Goal: Task Accomplishment & Management: Manage account settings

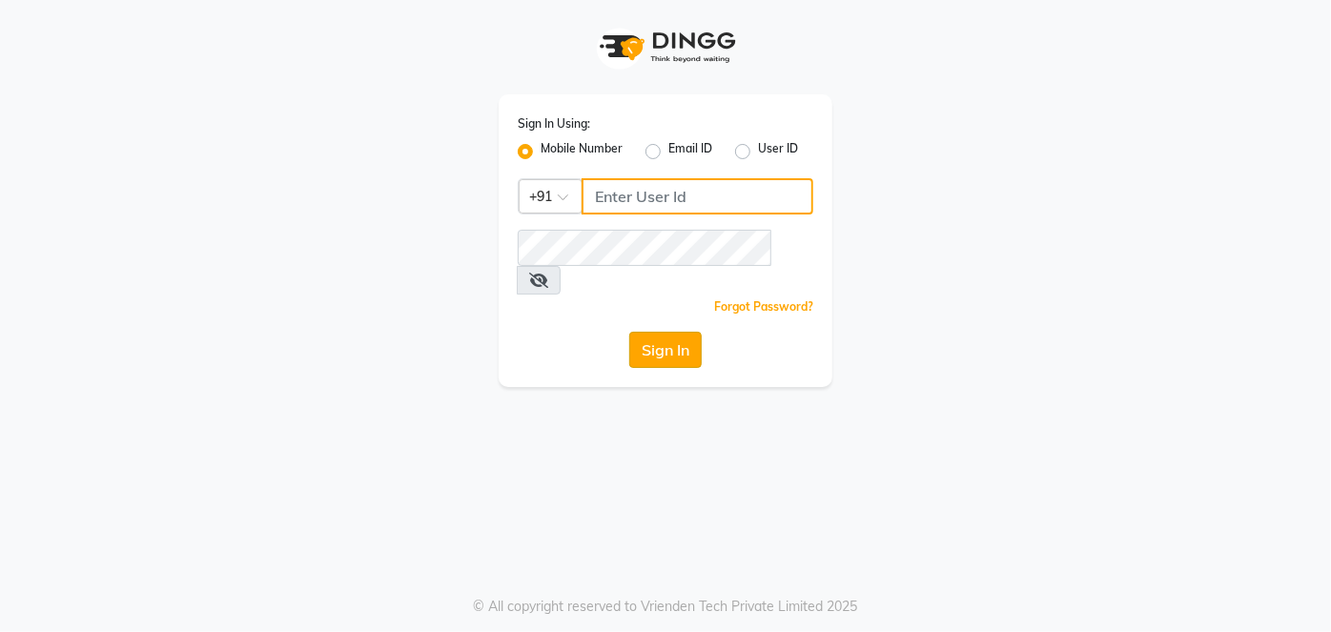
type input "9920665695"
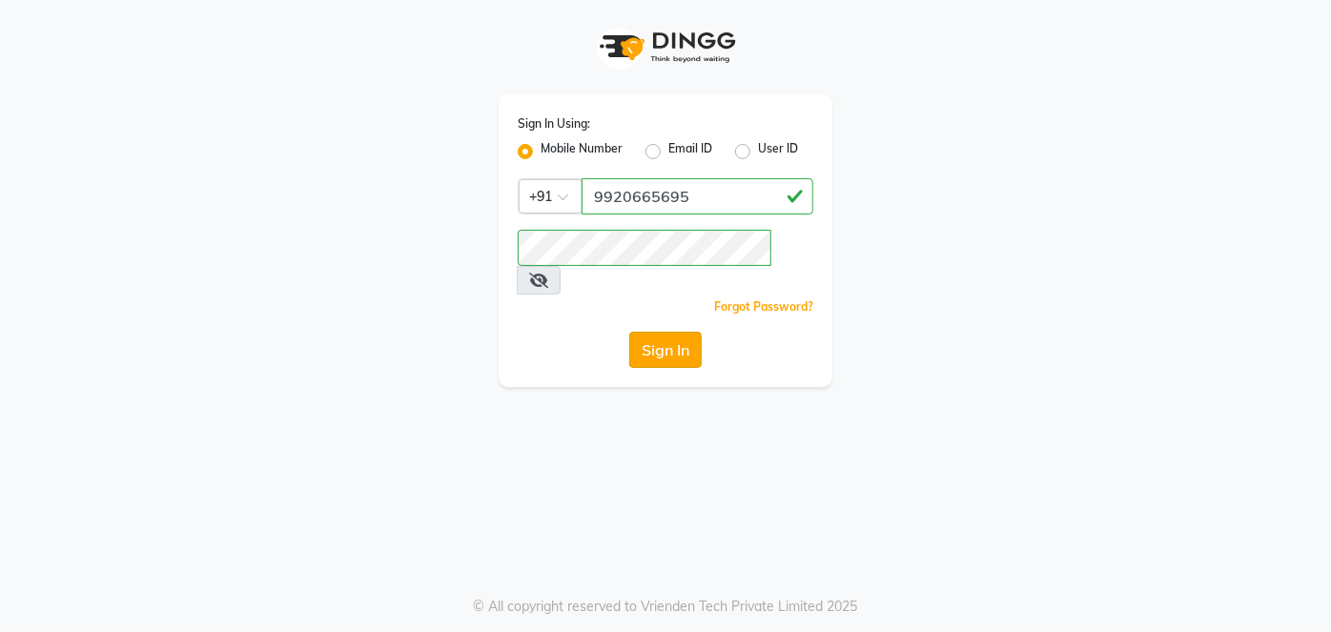
click at [650, 332] on button "Sign In" at bounding box center [665, 350] width 72 height 36
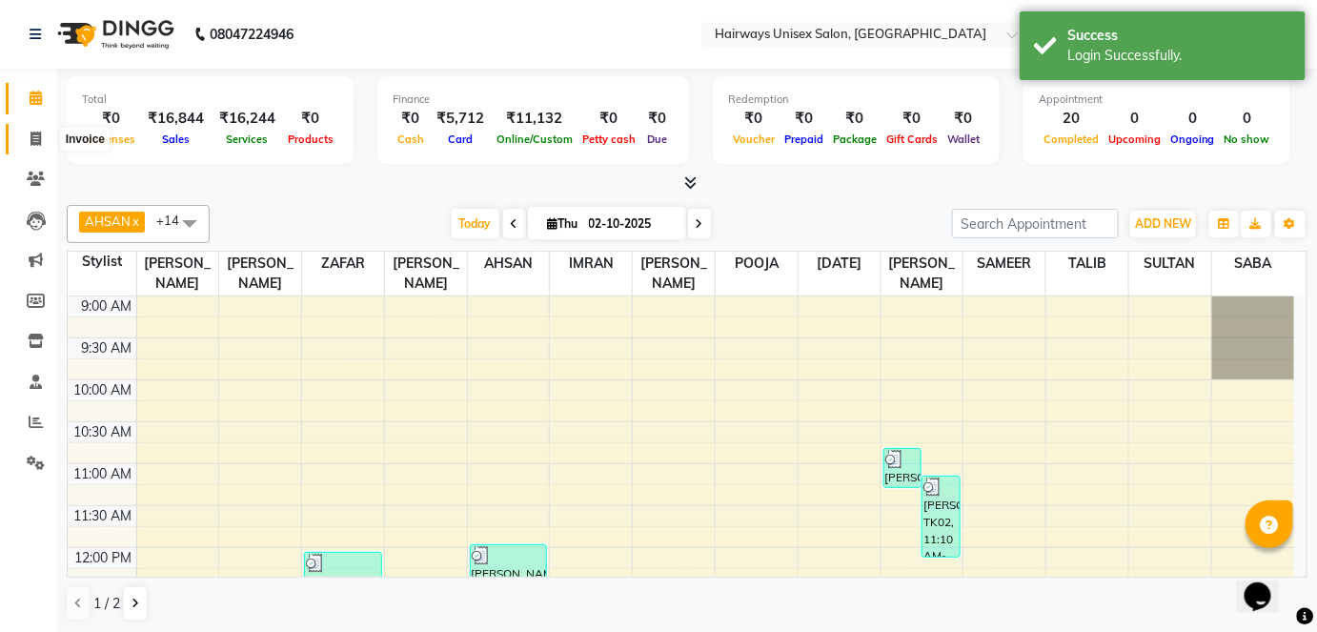
click at [39, 133] on icon at bounding box center [36, 139] width 10 height 14
select select "8320"
select select "service"
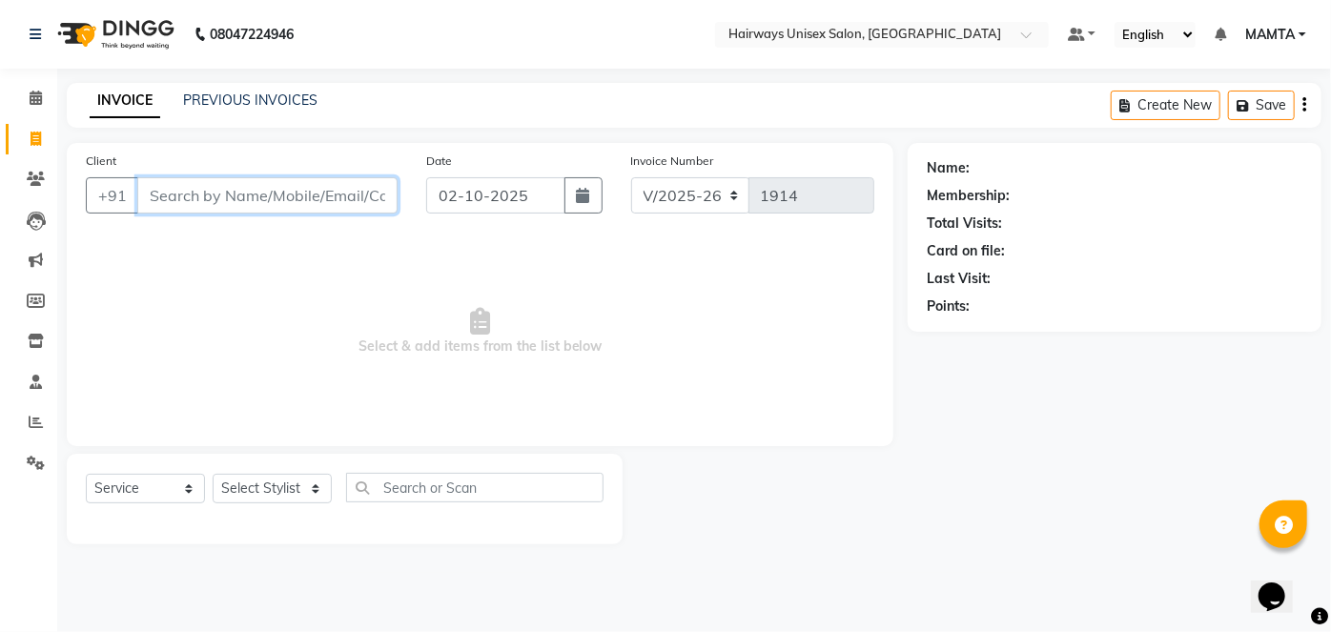
click at [304, 195] on input "Client" at bounding box center [267, 195] width 260 height 36
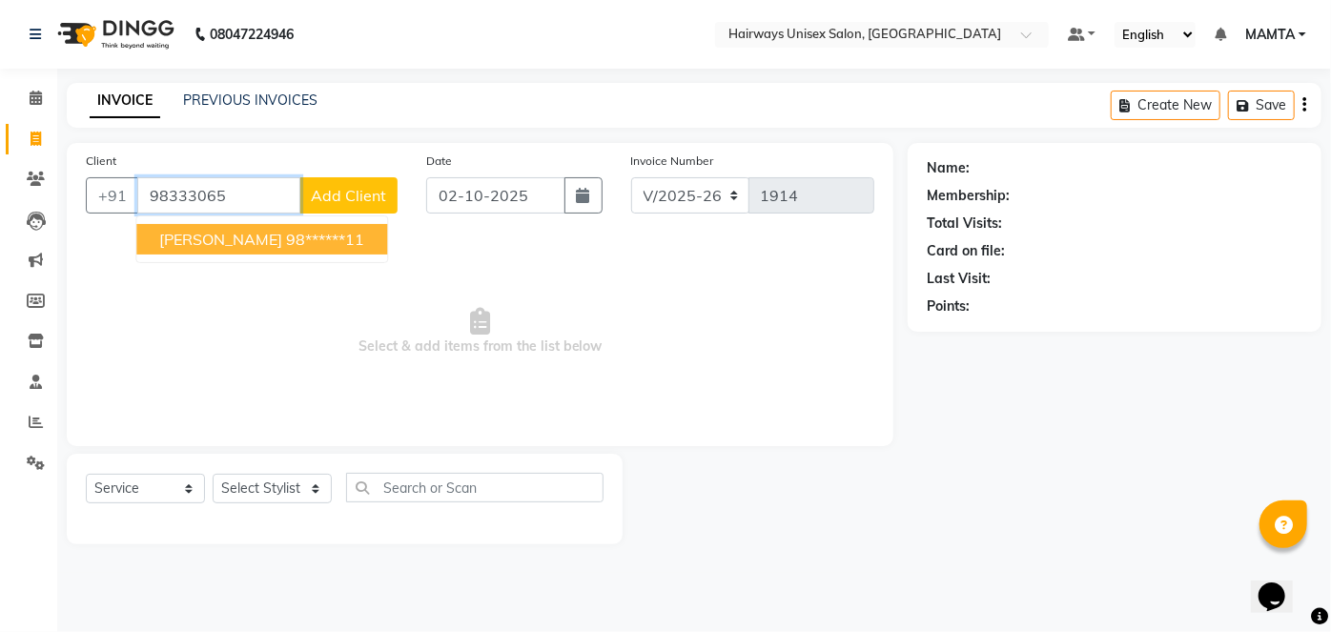
click at [286, 245] on ngb-highlight "98******11" at bounding box center [325, 239] width 78 height 19
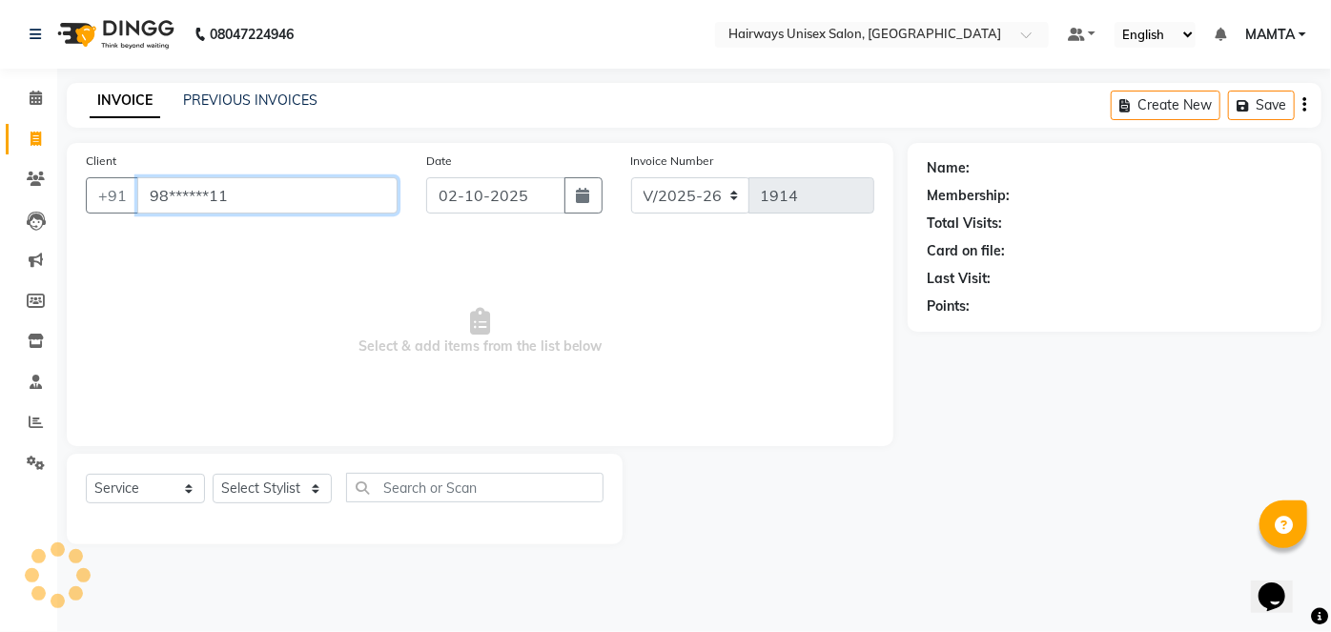
type input "98******11"
select select "1: Object"
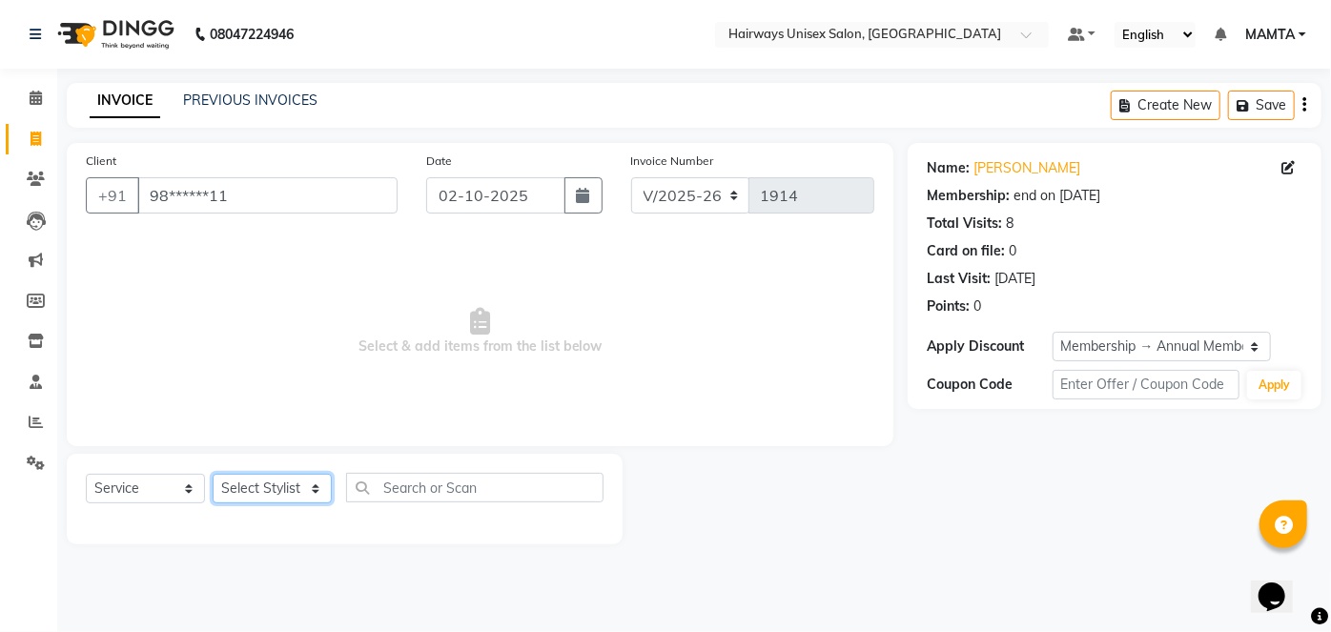
click at [241, 488] on select "Select Stylist [PERSON_NAME] [PERSON_NAME] [PERSON_NAME] MAMTA POOJA [PERSON_NA…" at bounding box center [272, 489] width 119 height 30
select select "80856"
click at [213, 474] on select "Select Stylist [PERSON_NAME] [PERSON_NAME] [PERSON_NAME] MAMTA POOJA [PERSON_NA…" at bounding box center [272, 489] width 119 height 30
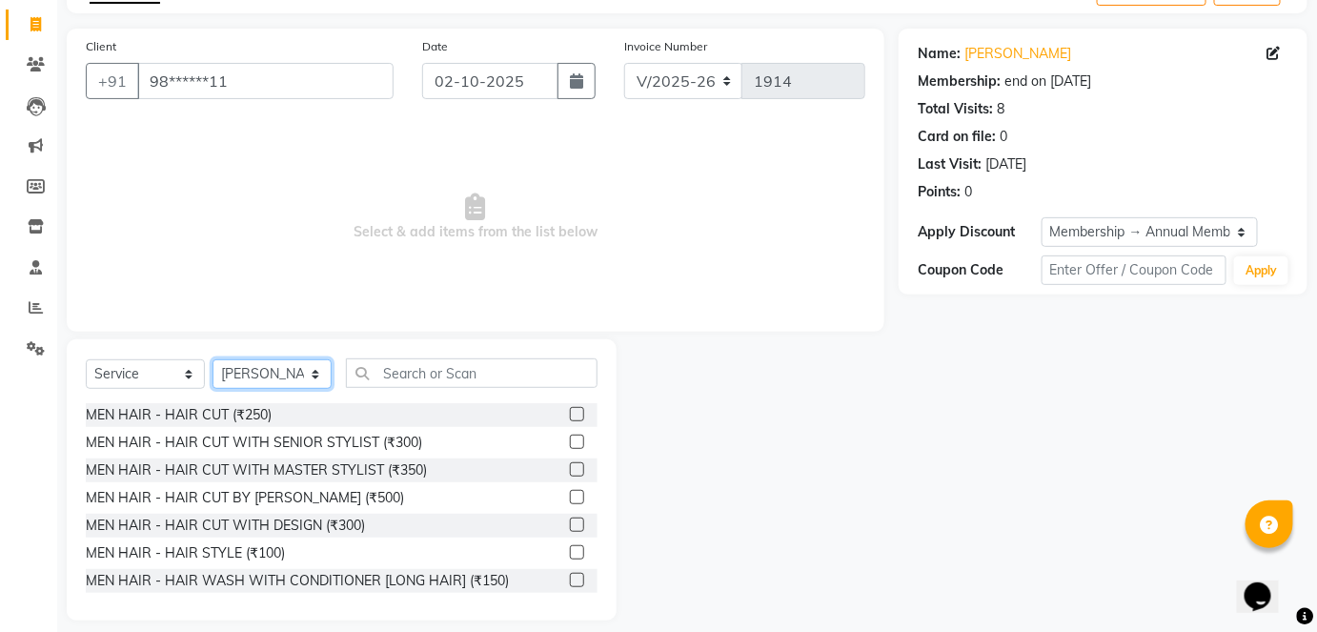
scroll to position [131, 0]
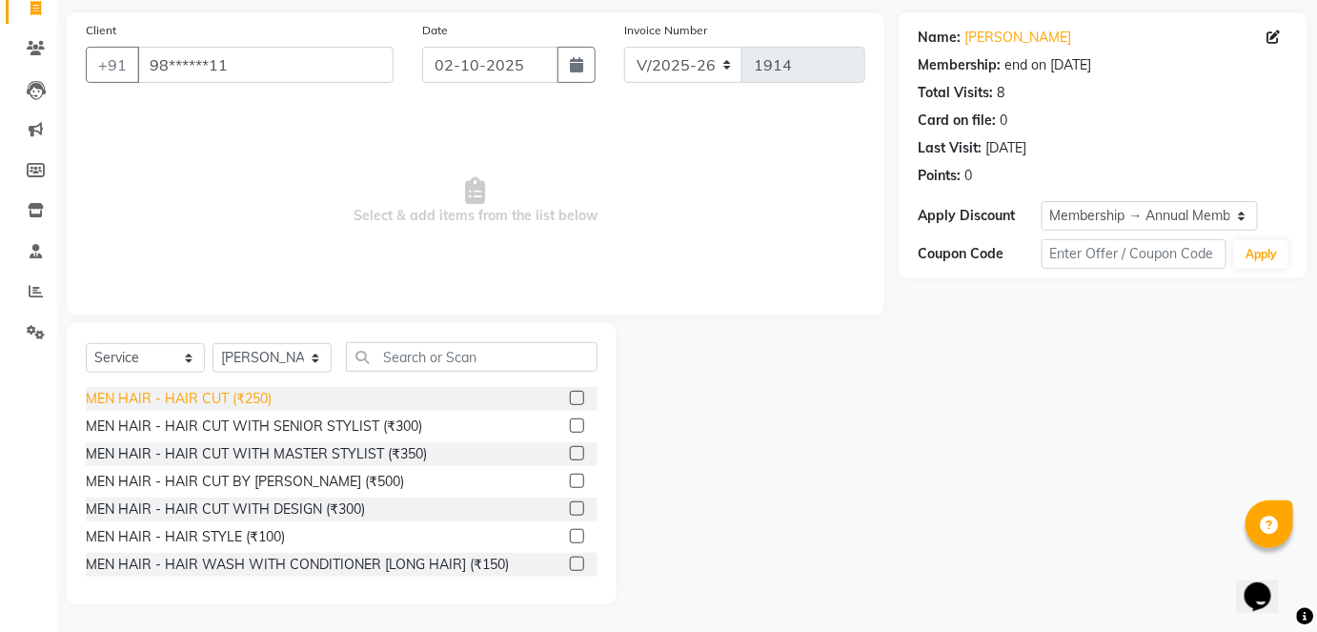
click at [261, 397] on div "MEN HAIR - HAIR CUT (₹250)" at bounding box center [179, 399] width 186 height 20
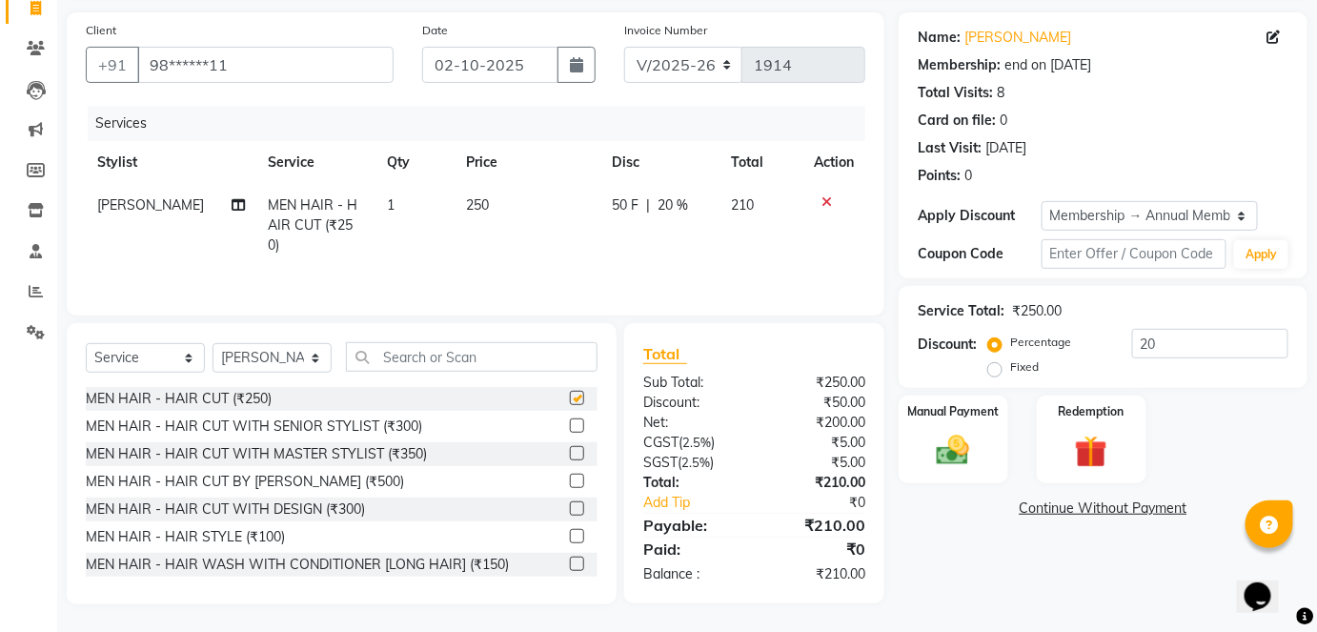
checkbox input "false"
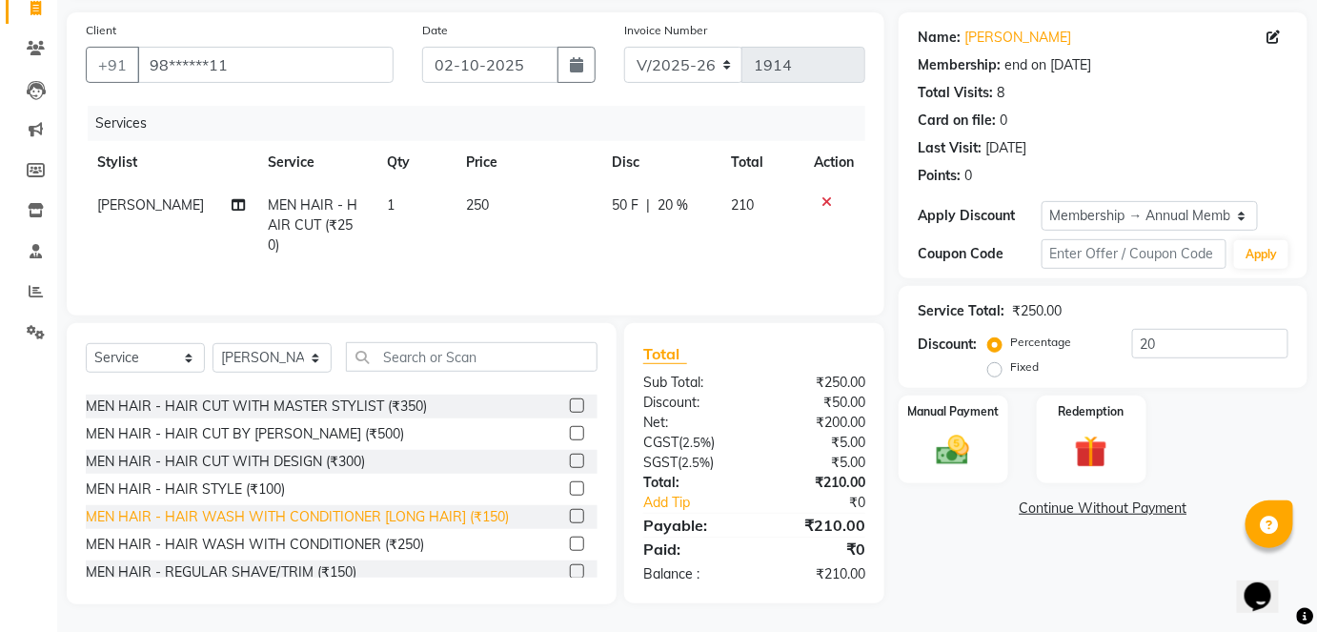
scroll to position [86, 0]
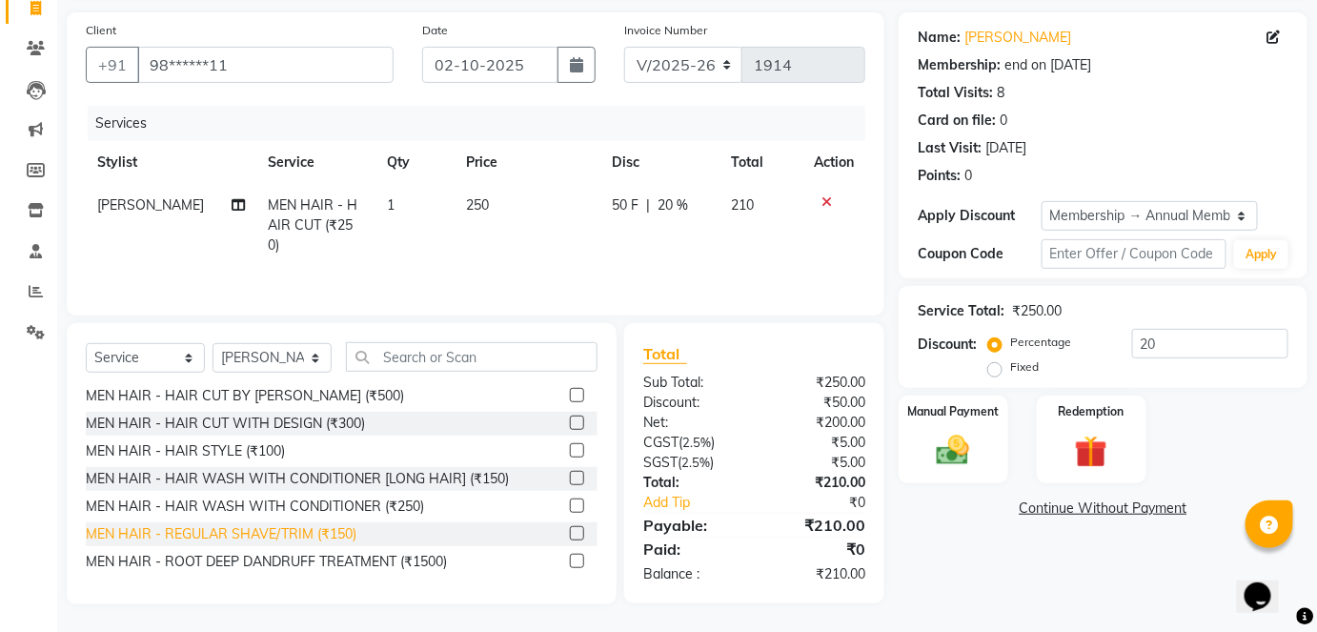
click at [267, 526] on div "MEN HAIR - REGULAR SHAVE/TRIM (₹150)" at bounding box center [221, 534] width 271 height 20
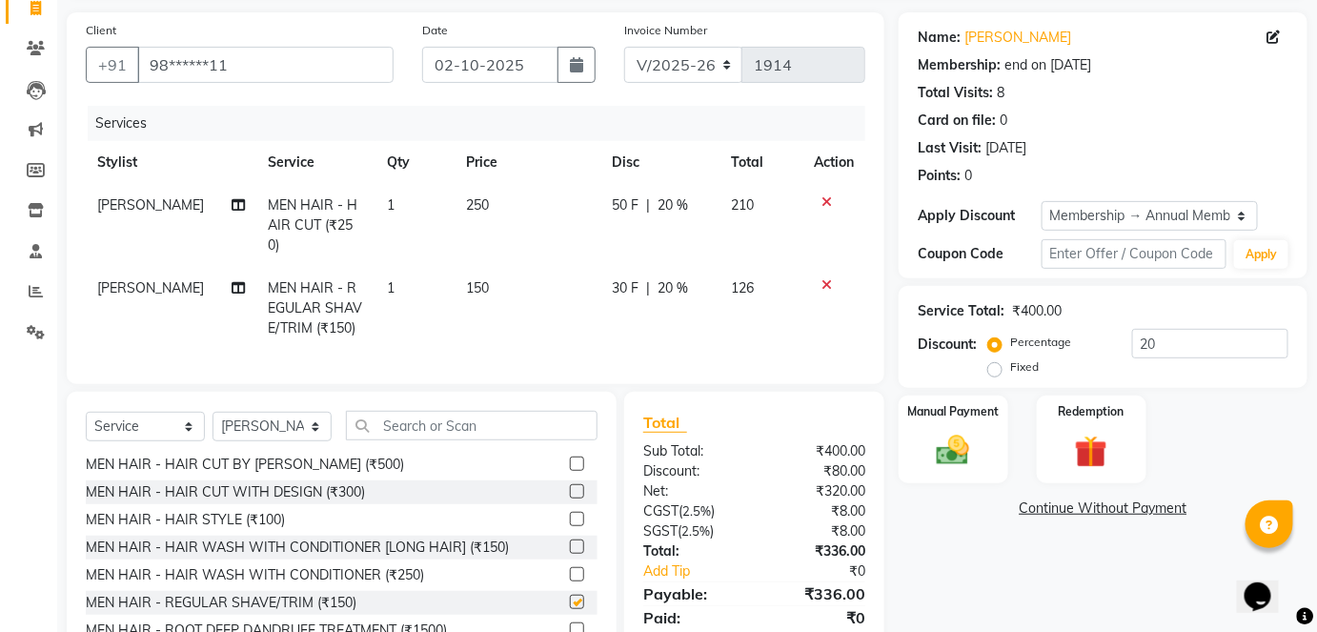
checkbox input "false"
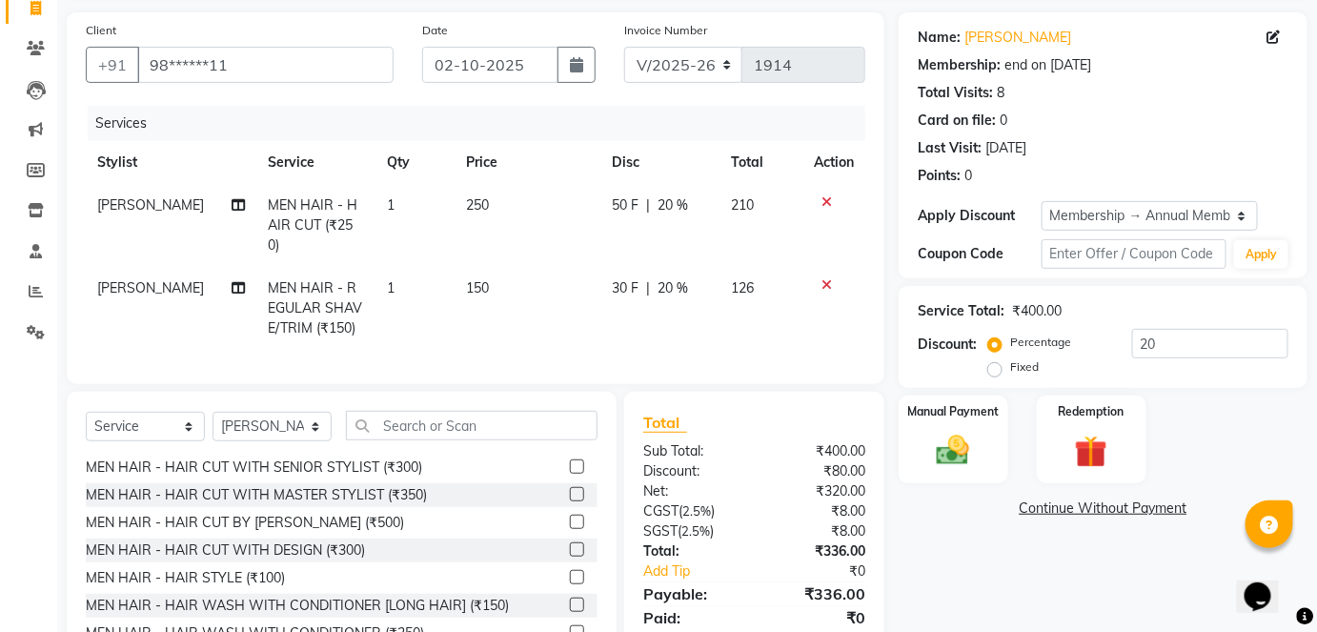
scroll to position [0, 0]
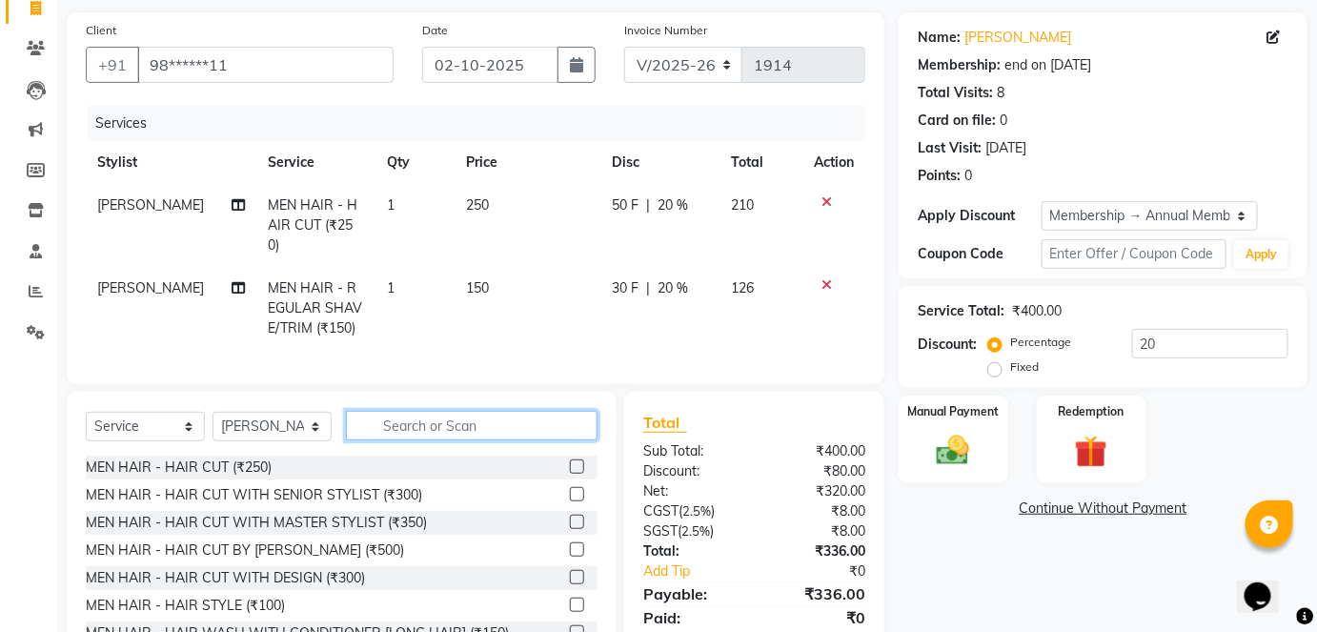
click at [494, 413] on input "text" at bounding box center [472, 426] width 252 height 30
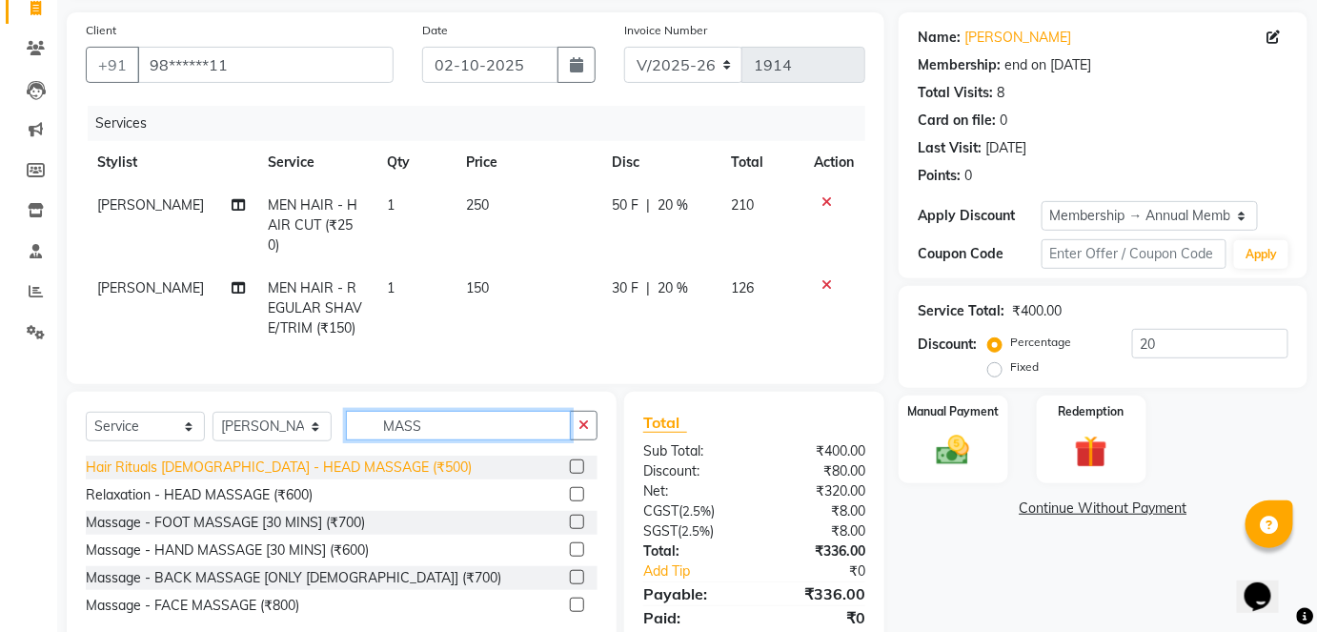
type input "MASS"
click at [343, 458] on div "Hair Rituals [DEMOGRAPHIC_DATA] - HEAD MASSAGE (₹500)" at bounding box center [279, 468] width 386 height 20
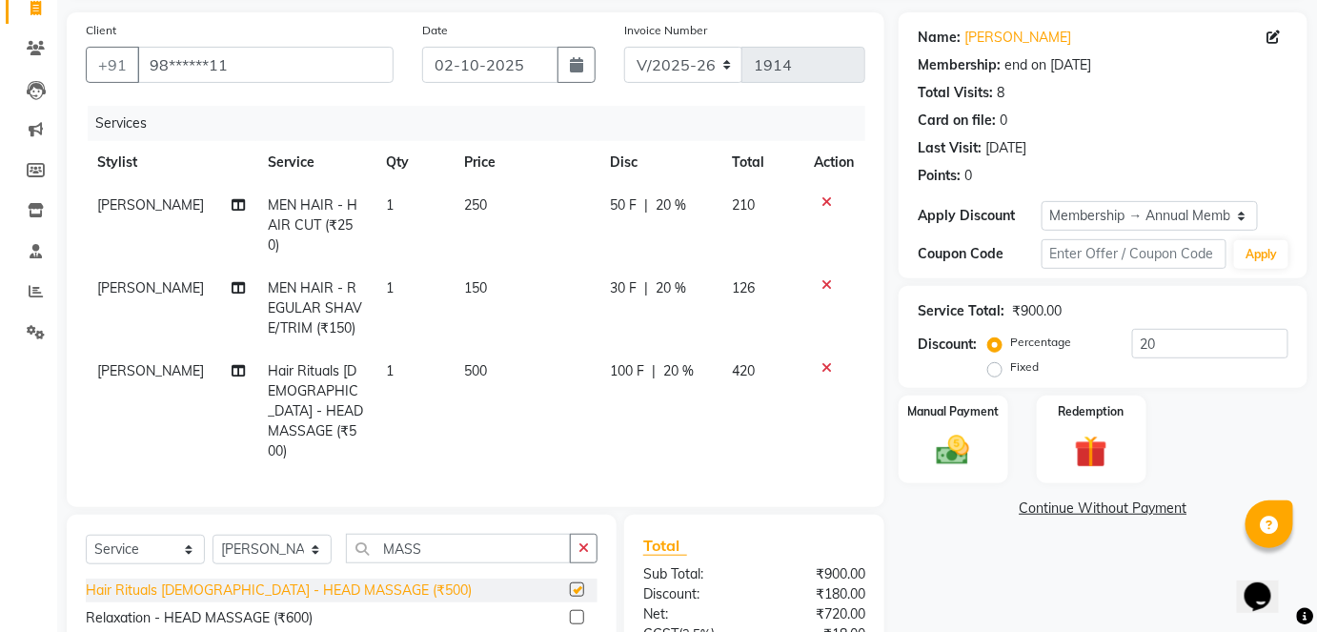
checkbox input "false"
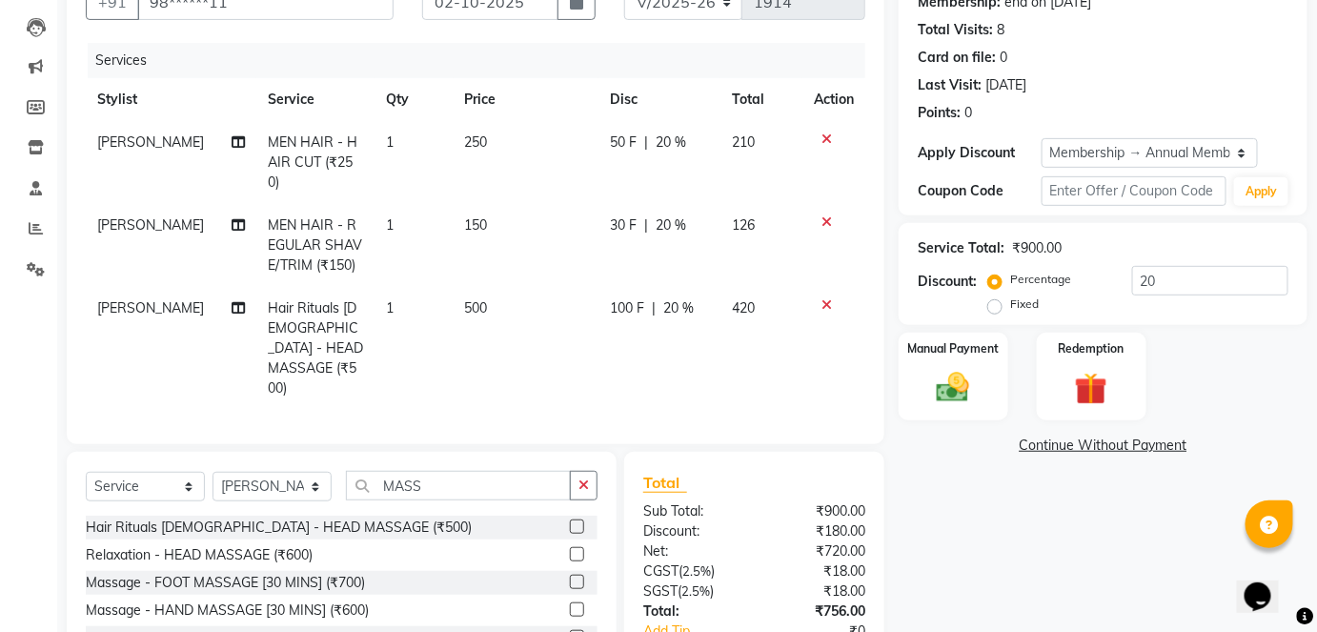
scroll to position [275, 0]
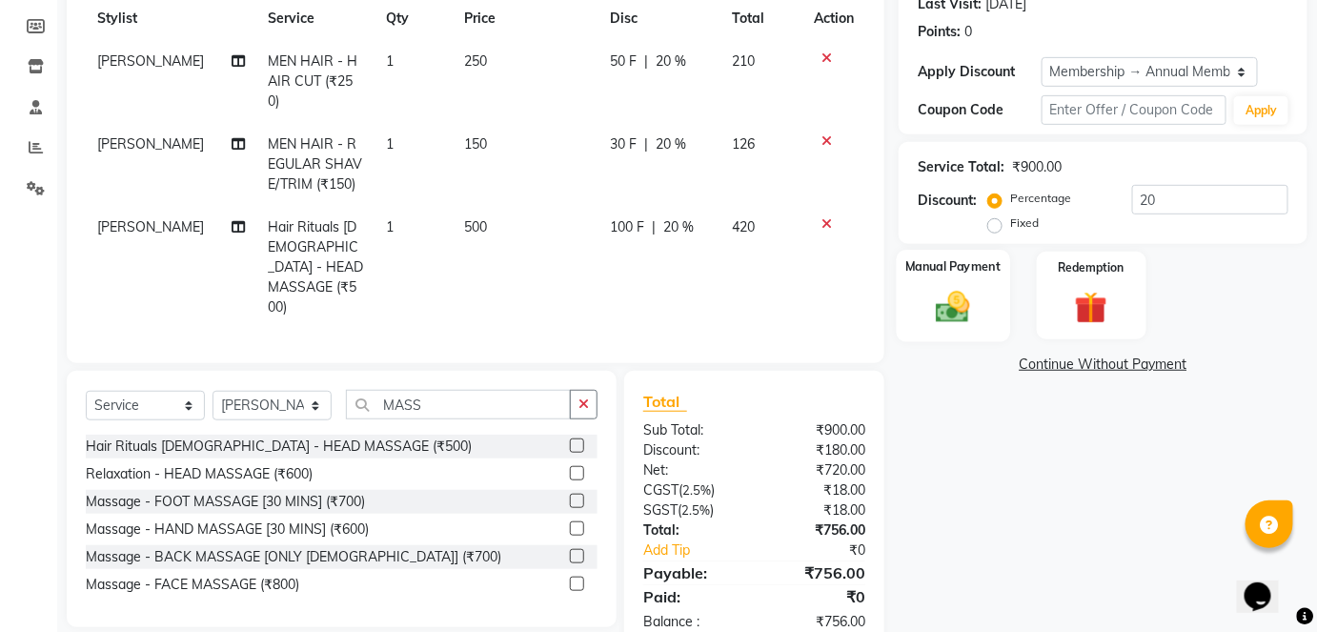
click at [970, 304] on img at bounding box center [953, 306] width 55 height 39
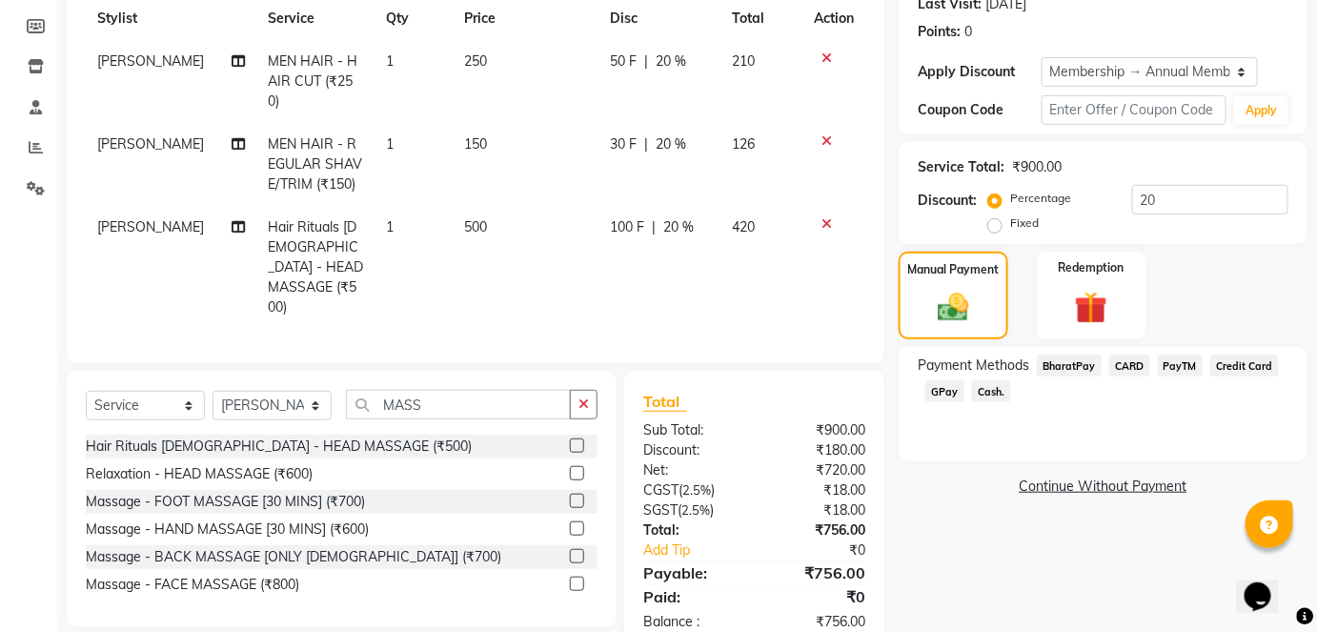
click at [1126, 366] on span "CARD" at bounding box center [1130, 366] width 41 height 22
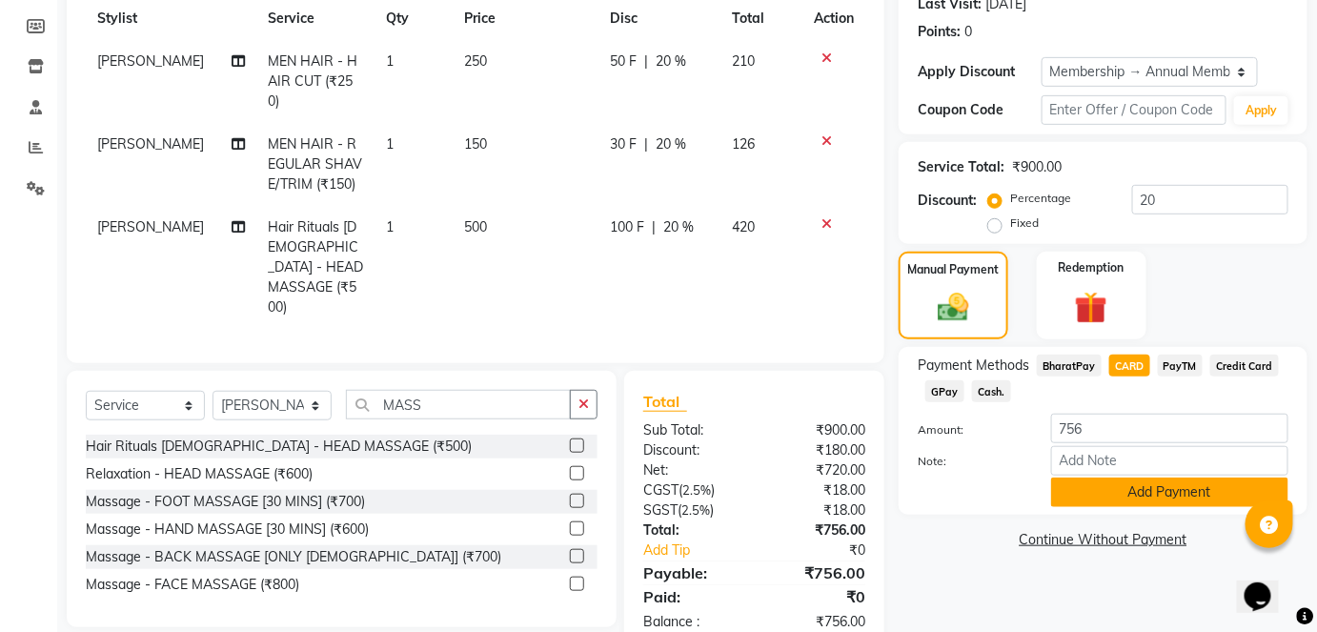
click at [1092, 478] on button "Add Payment" at bounding box center [1169, 493] width 237 height 30
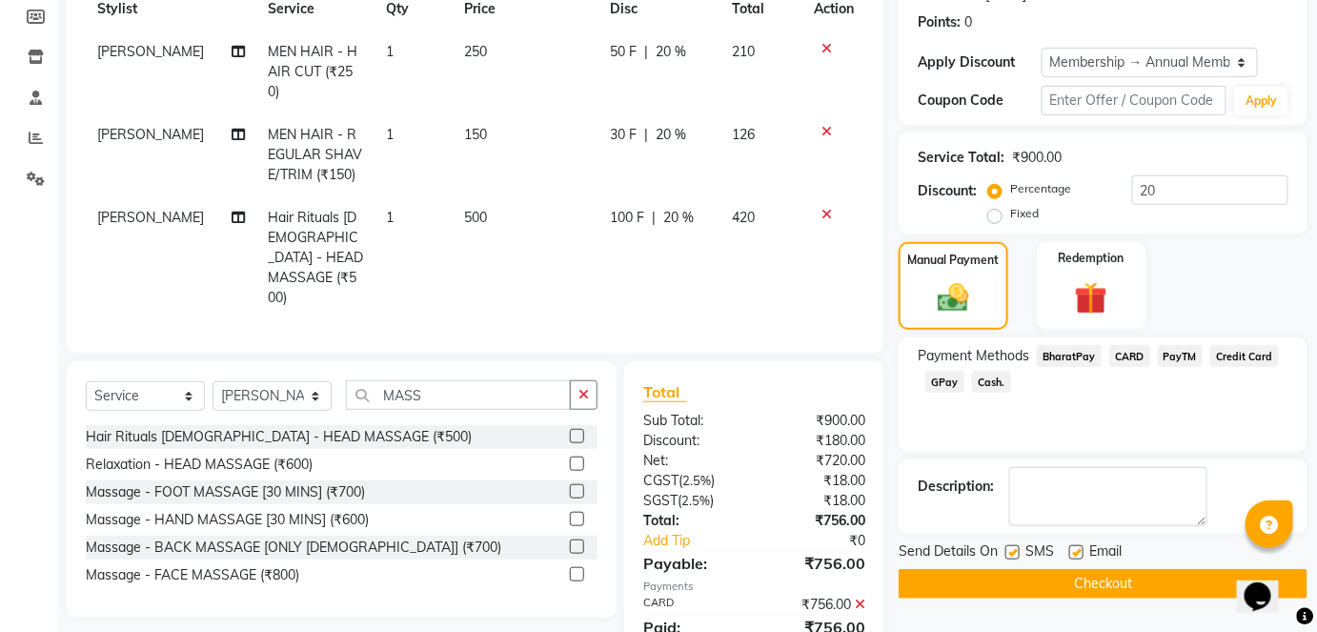
scroll to position [314, 0]
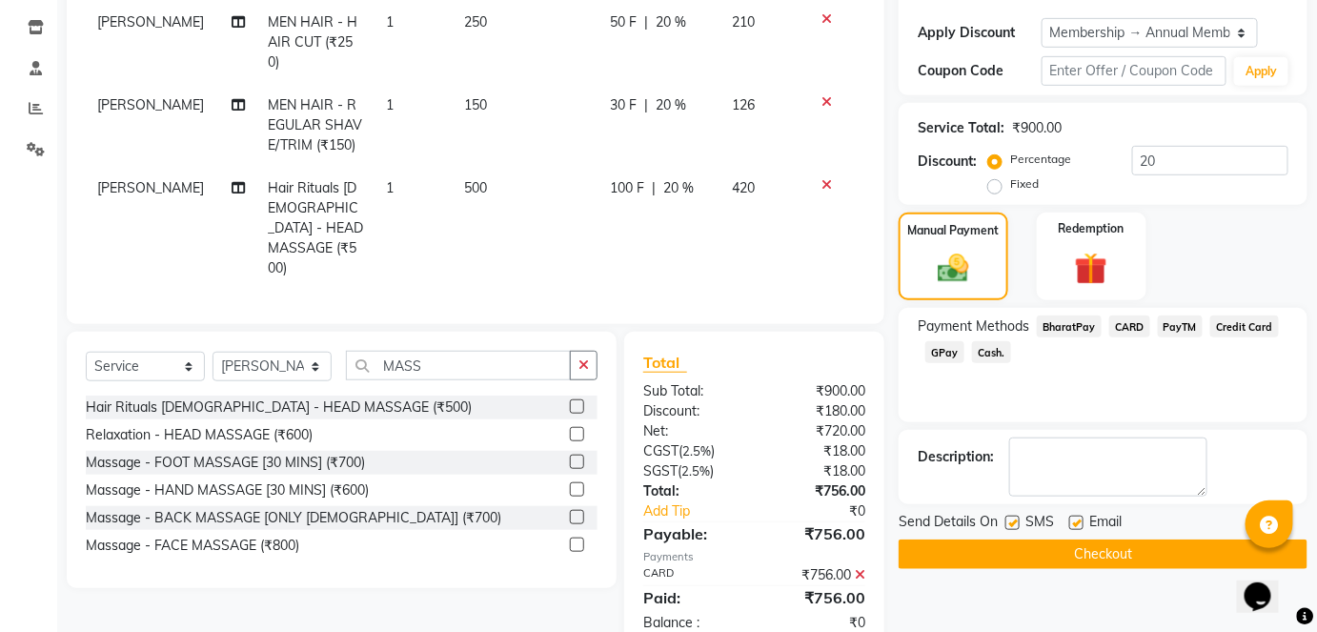
click at [1011, 522] on label at bounding box center [1013, 523] width 14 height 14
click at [1011, 522] on input "checkbox" at bounding box center [1012, 524] width 12 height 12
checkbox input "false"
click at [1027, 562] on button "Checkout" at bounding box center [1103, 555] width 409 height 30
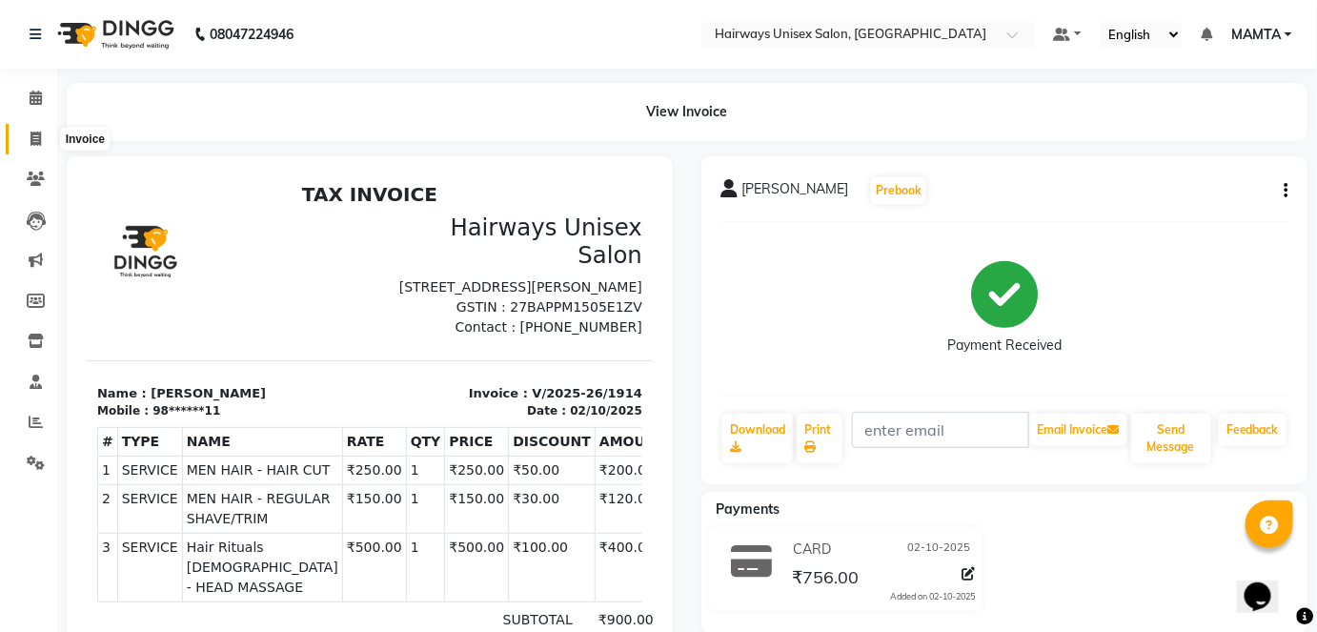
click at [32, 135] on icon at bounding box center [36, 139] width 10 height 14
select select "8320"
select select "service"
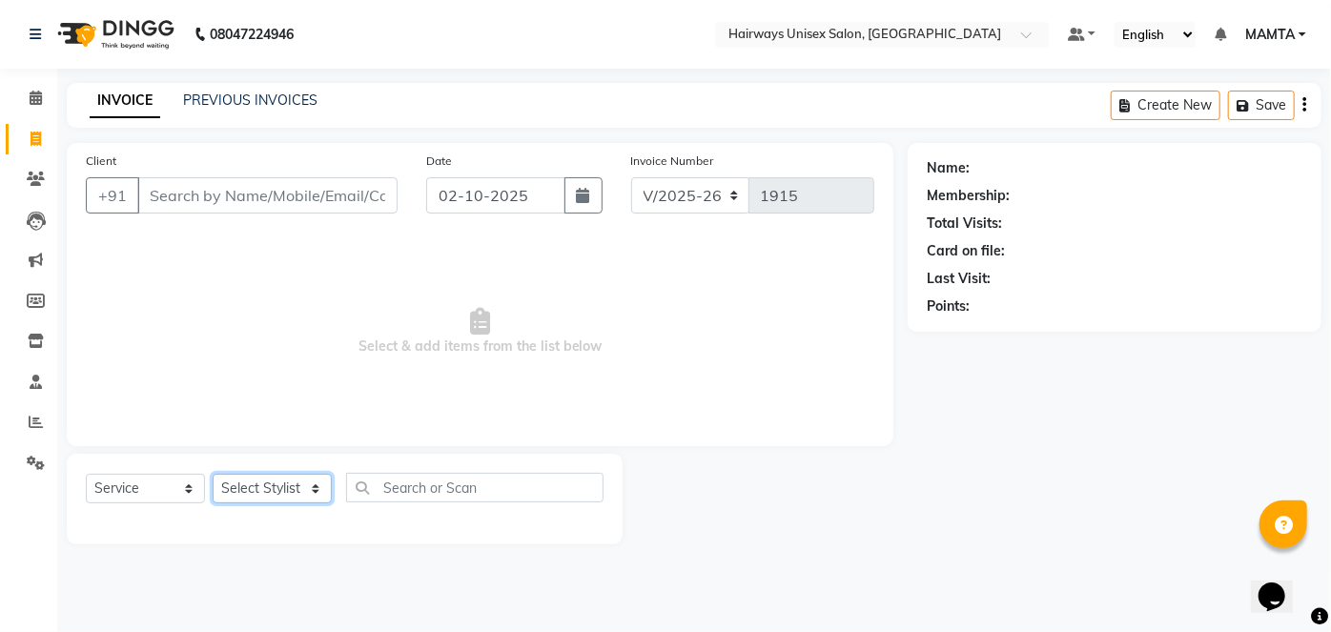
click at [284, 488] on select "Select Stylist [PERSON_NAME] [PERSON_NAME] [PERSON_NAME] MAMTA POOJA [PERSON_NA…" at bounding box center [272, 489] width 119 height 30
select select "80856"
click at [213, 474] on select "Select Stylist [PERSON_NAME] [PERSON_NAME] [PERSON_NAME] MAMTA POOJA [PERSON_NA…" at bounding box center [272, 489] width 119 height 30
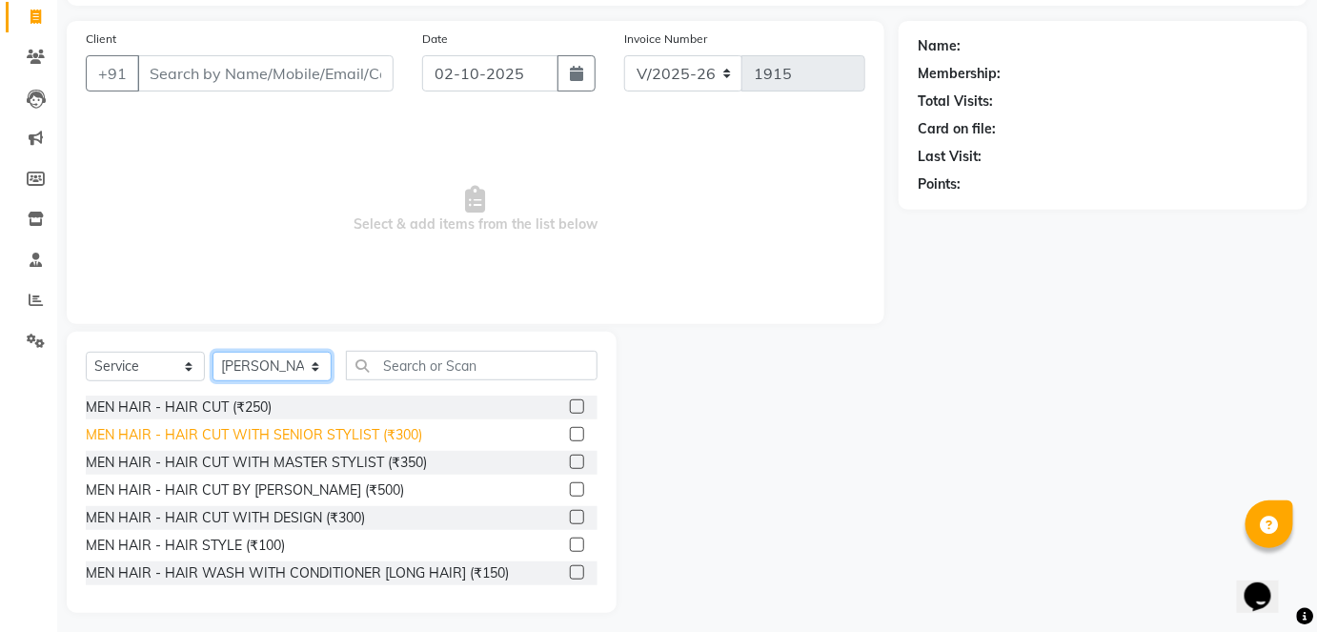
scroll to position [131, 0]
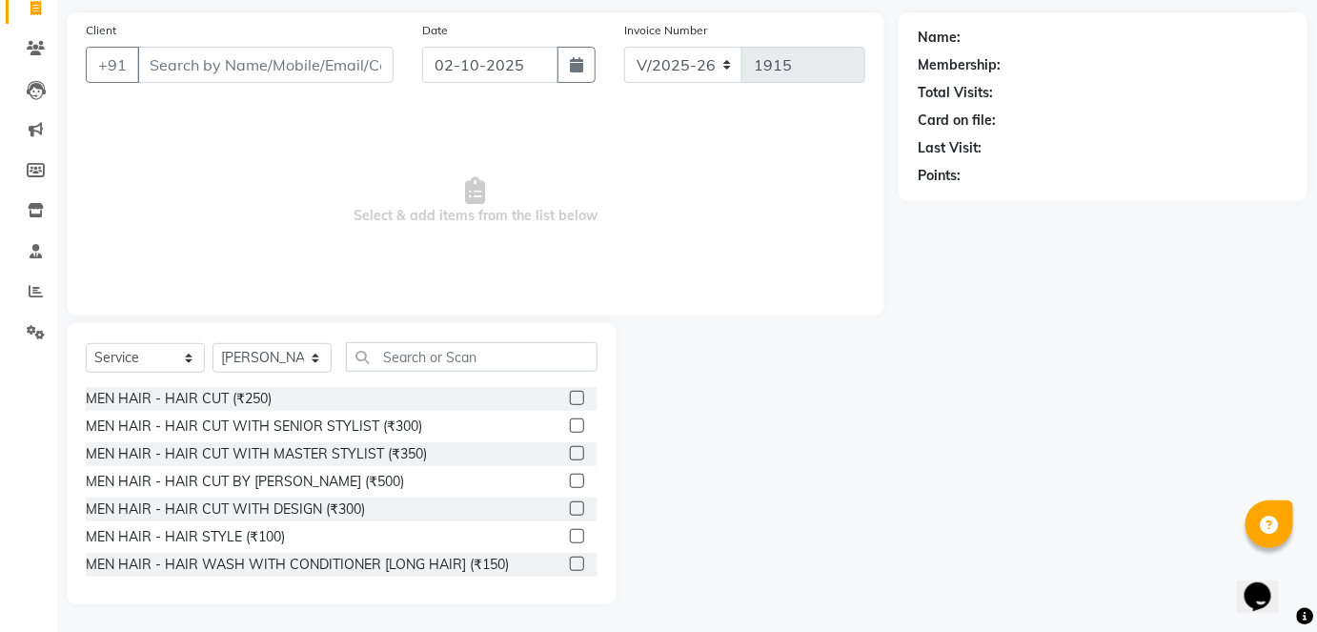
click at [279, 402] on div "MEN HAIR - HAIR CUT (₹250)" at bounding box center [342, 399] width 512 height 24
click at [243, 404] on div "MEN HAIR - HAIR CUT (₹250)" at bounding box center [179, 399] width 186 height 20
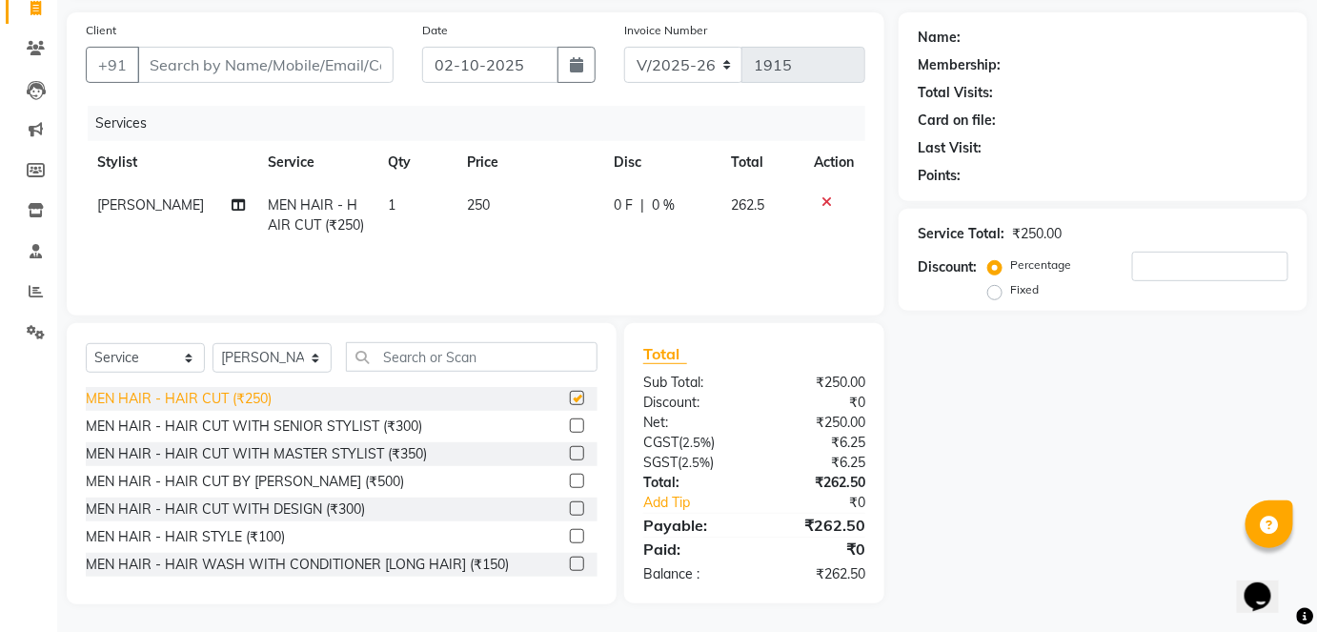
checkbox input "false"
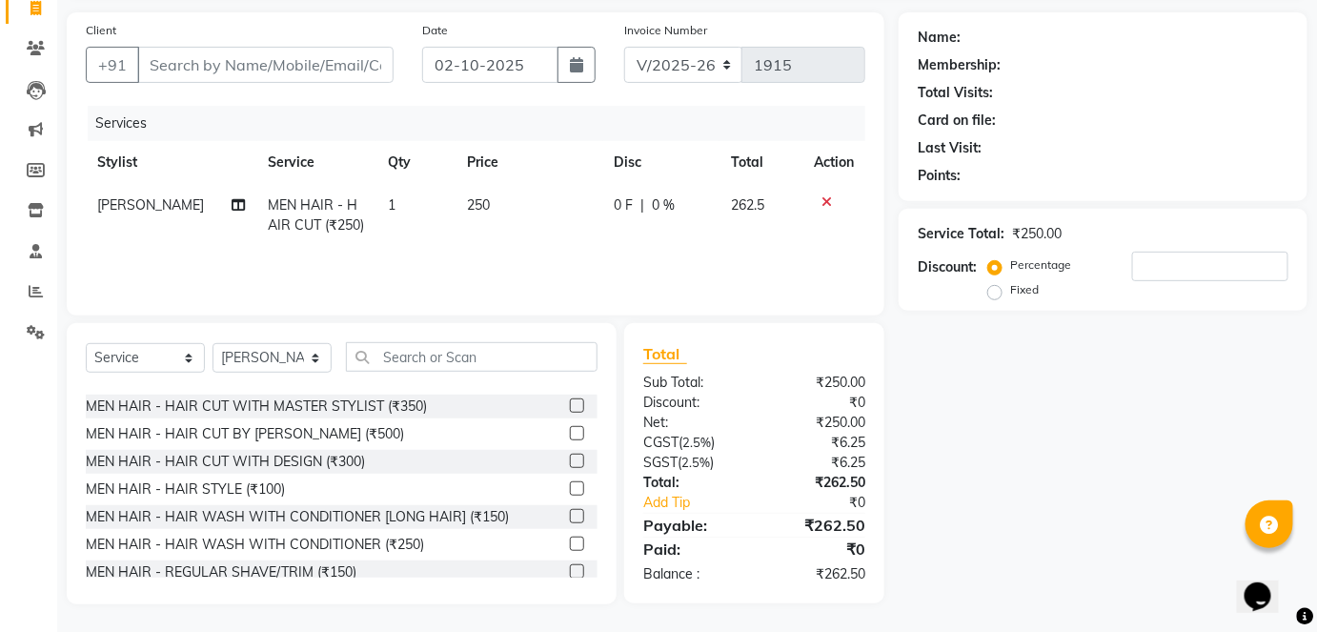
scroll to position [86, 0]
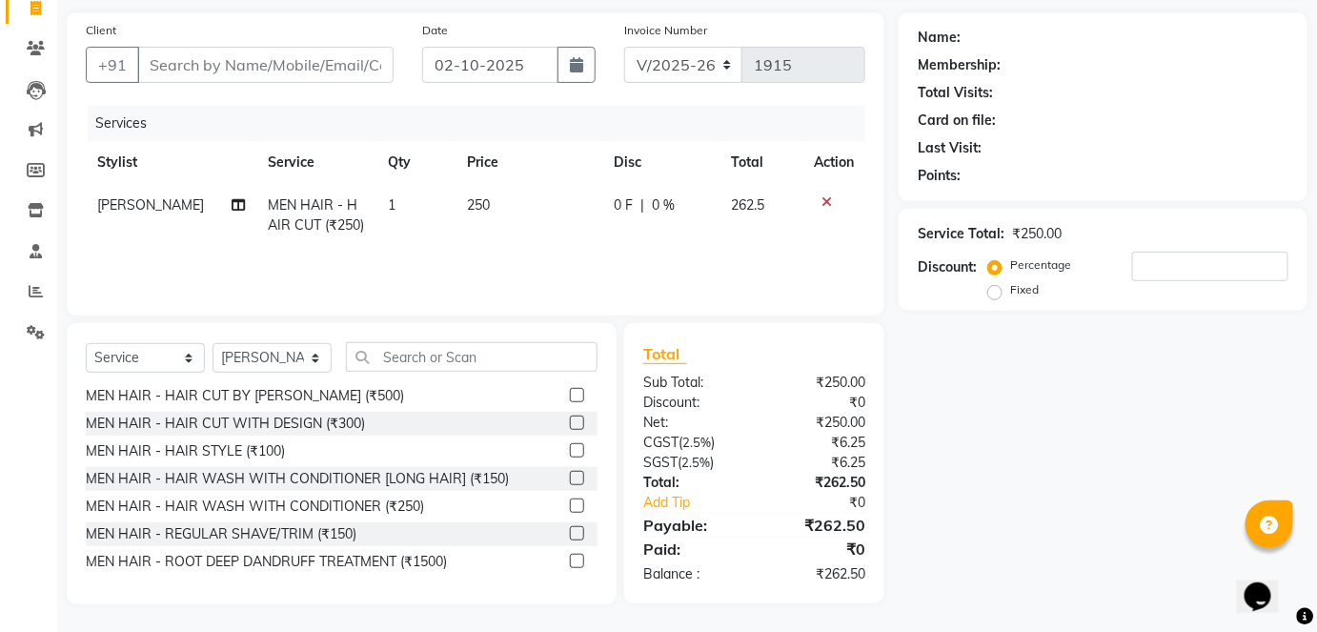
click at [268, 542] on div "MEN HAIR - REGULAR SHAVE/TRIM (₹150)" at bounding box center [342, 534] width 512 height 24
click at [275, 537] on div "MEN HAIR - REGULAR SHAVE/TRIM (₹150)" at bounding box center [221, 534] width 271 height 20
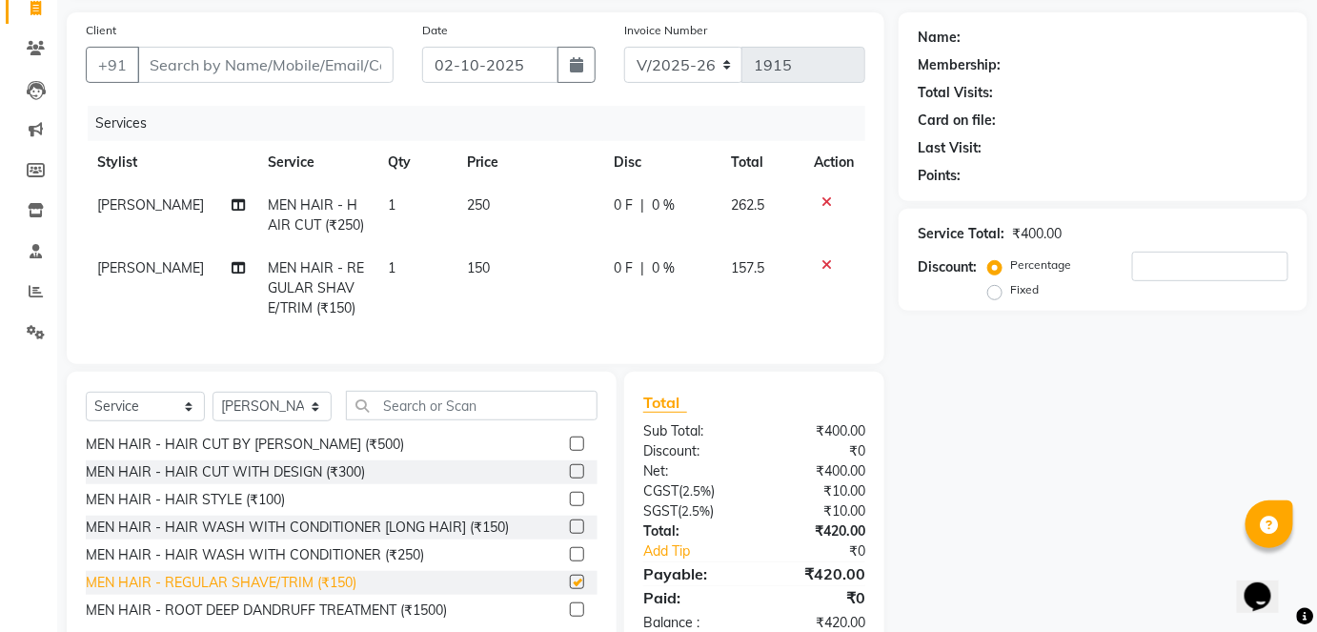
checkbox input "false"
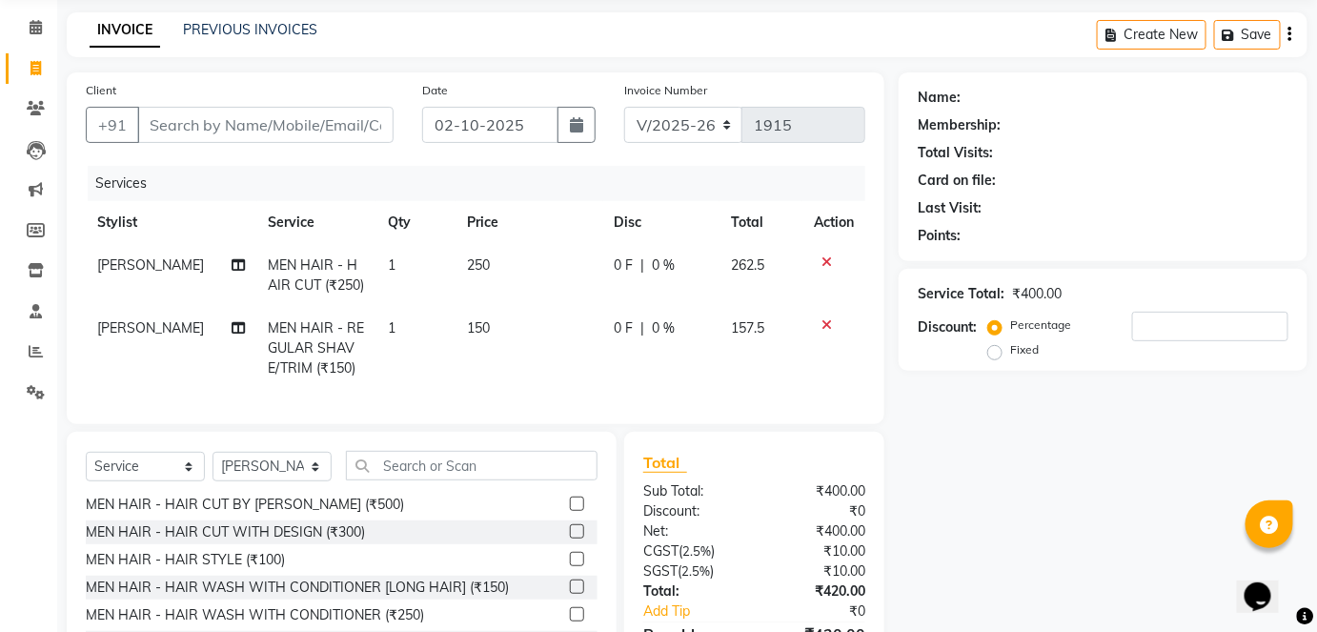
scroll to position [0, 0]
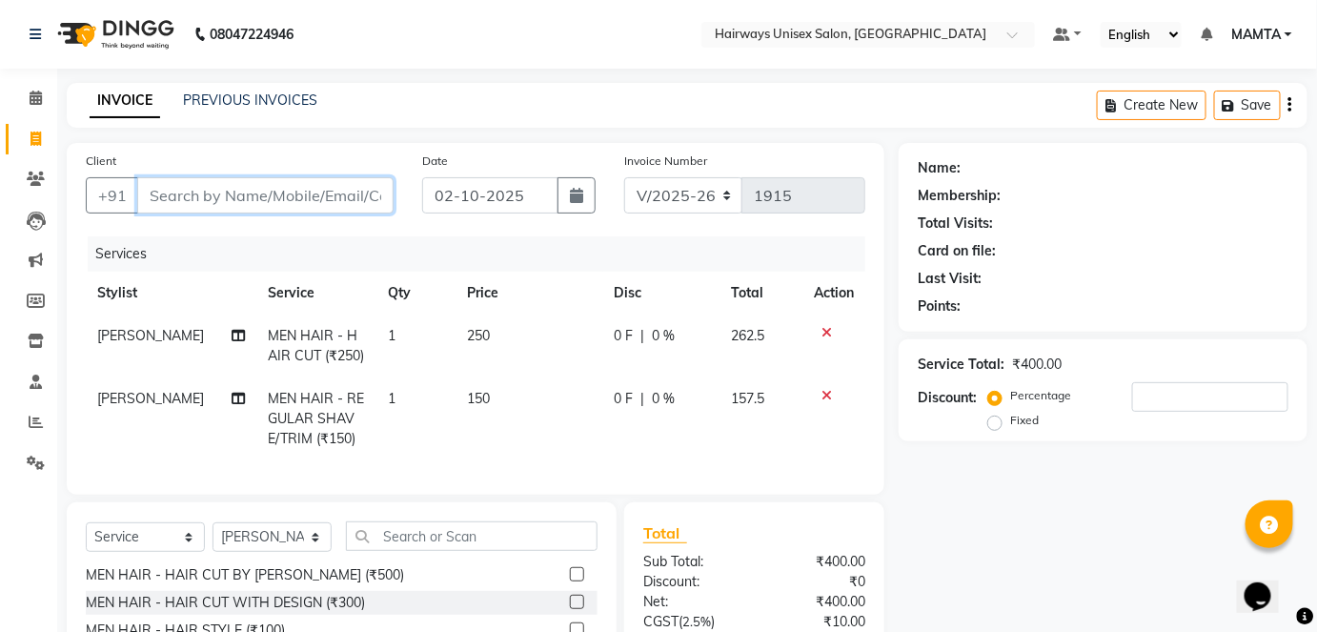
click at [328, 185] on input "Client" at bounding box center [265, 195] width 256 height 36
click at [286, 198] on input "Client" at bounding box center [265, 195] width 256 height 36
type input "9"
type input "0"
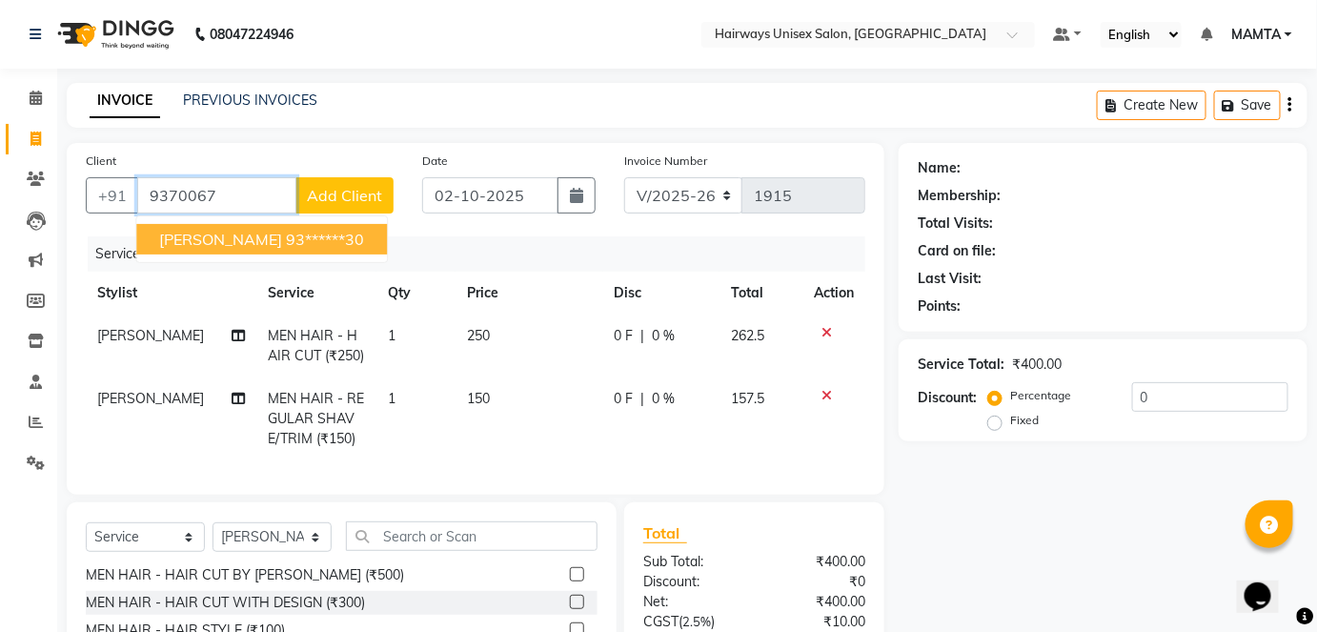
click at [254, 244] on span "[PERSON_NAME]" at bounding box center [220, 239] width 123 height 19
type input "93******30"
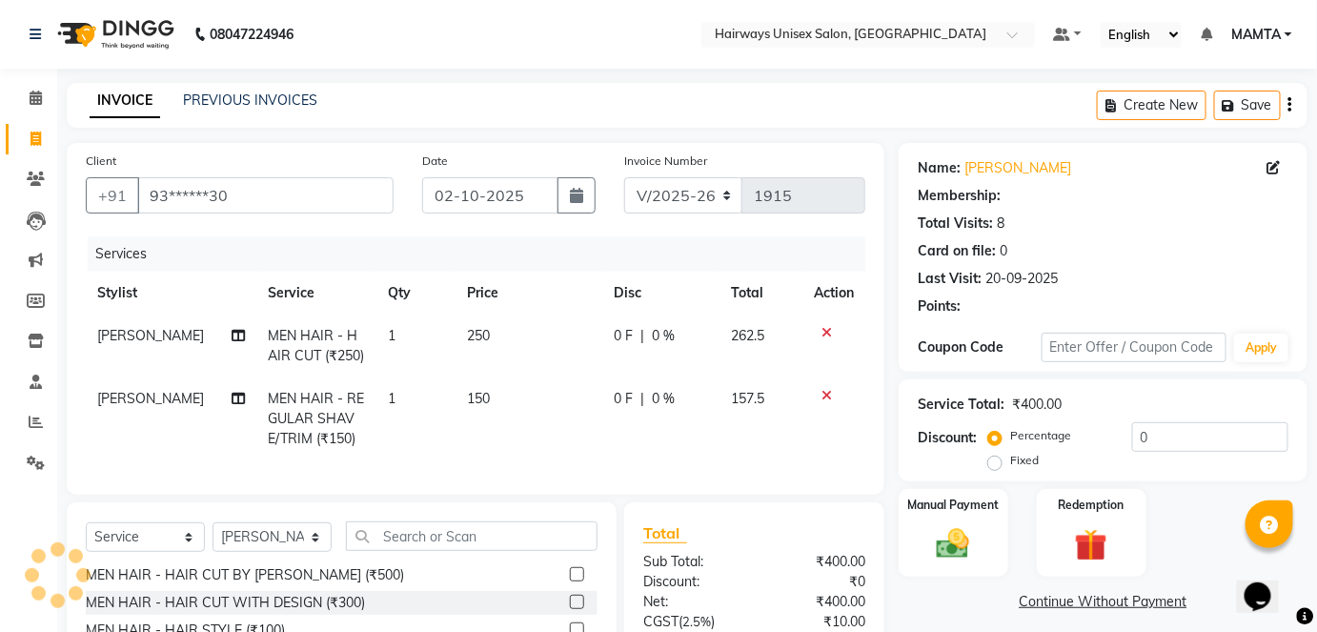
type input "20"
select select "1: Object"
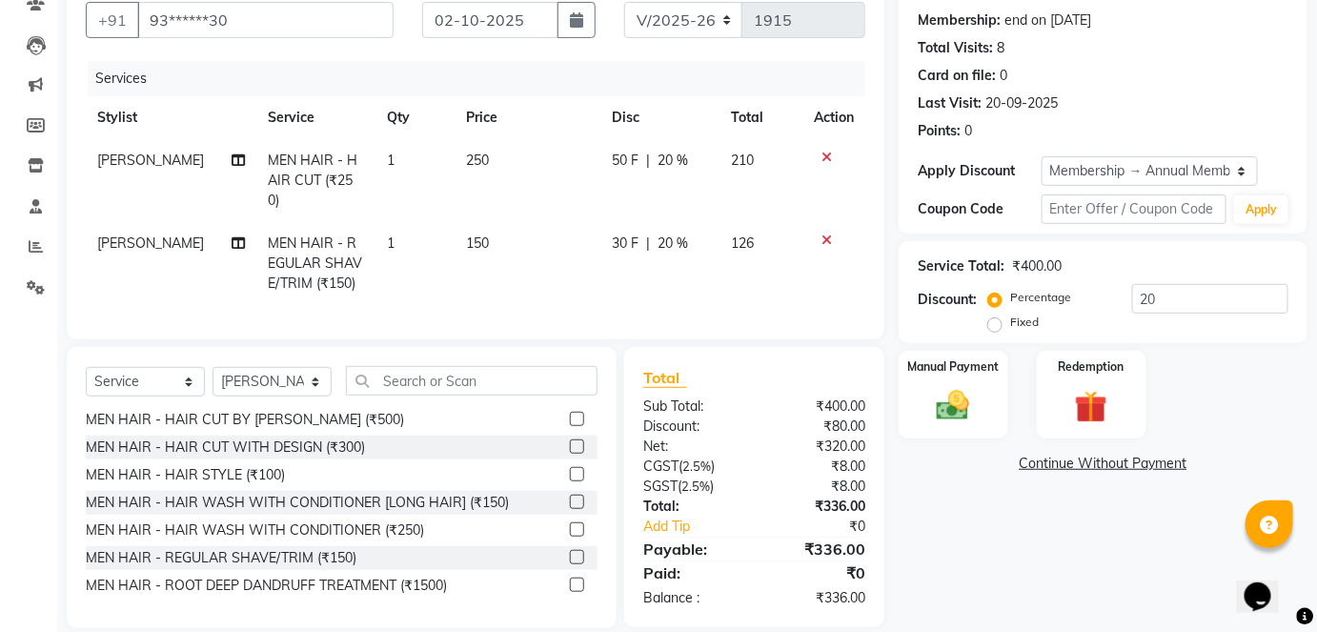
scroll to position [193, 0]
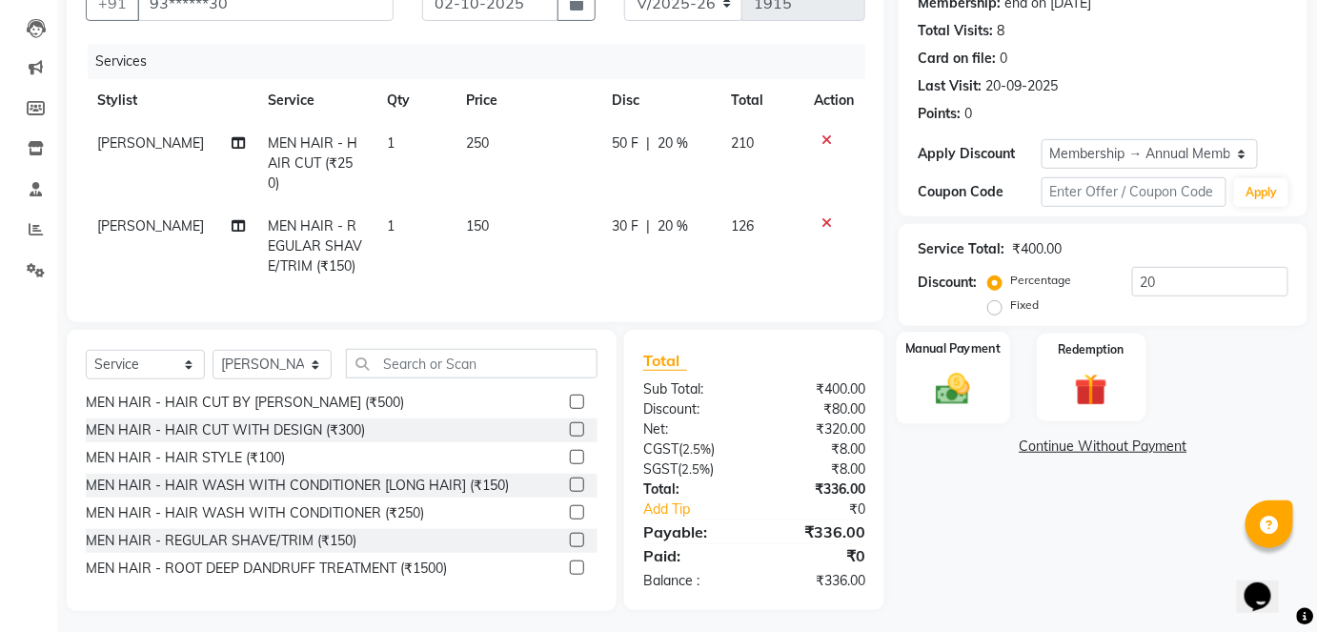
click at [947, 392] on img at bounding box center [953, 388] width 55 height 39
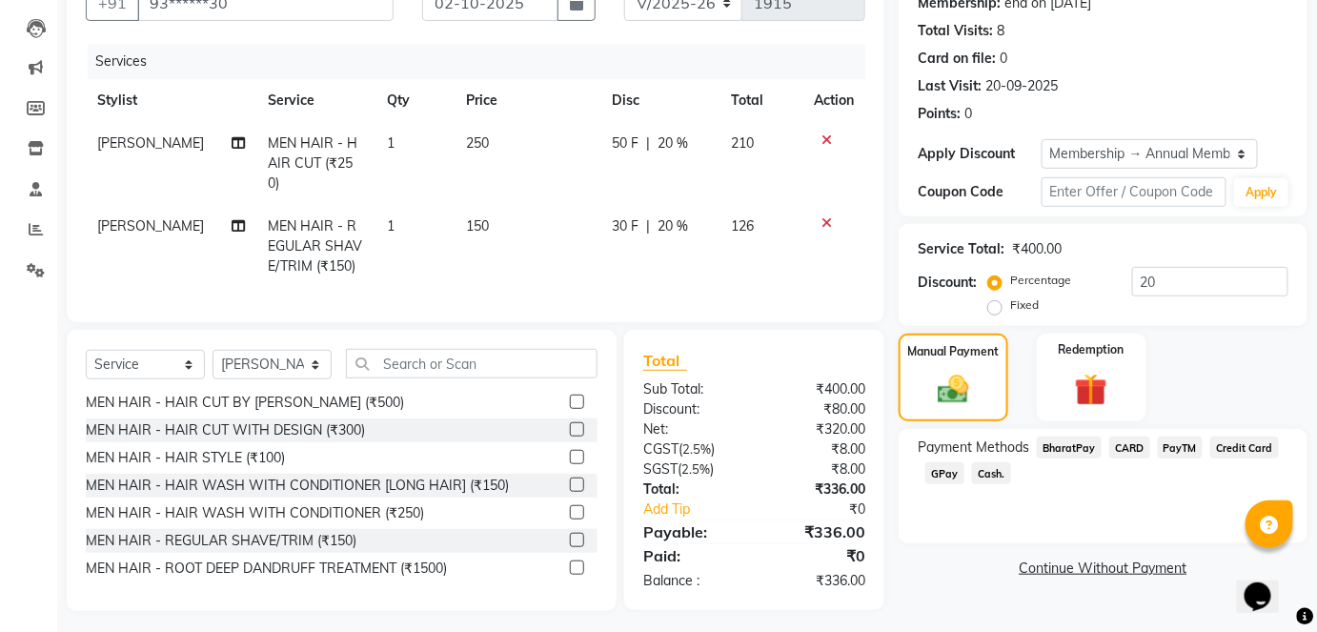
click at [949, 466] on span "GPay" at bounding box center [945, 473] width 39 height 22
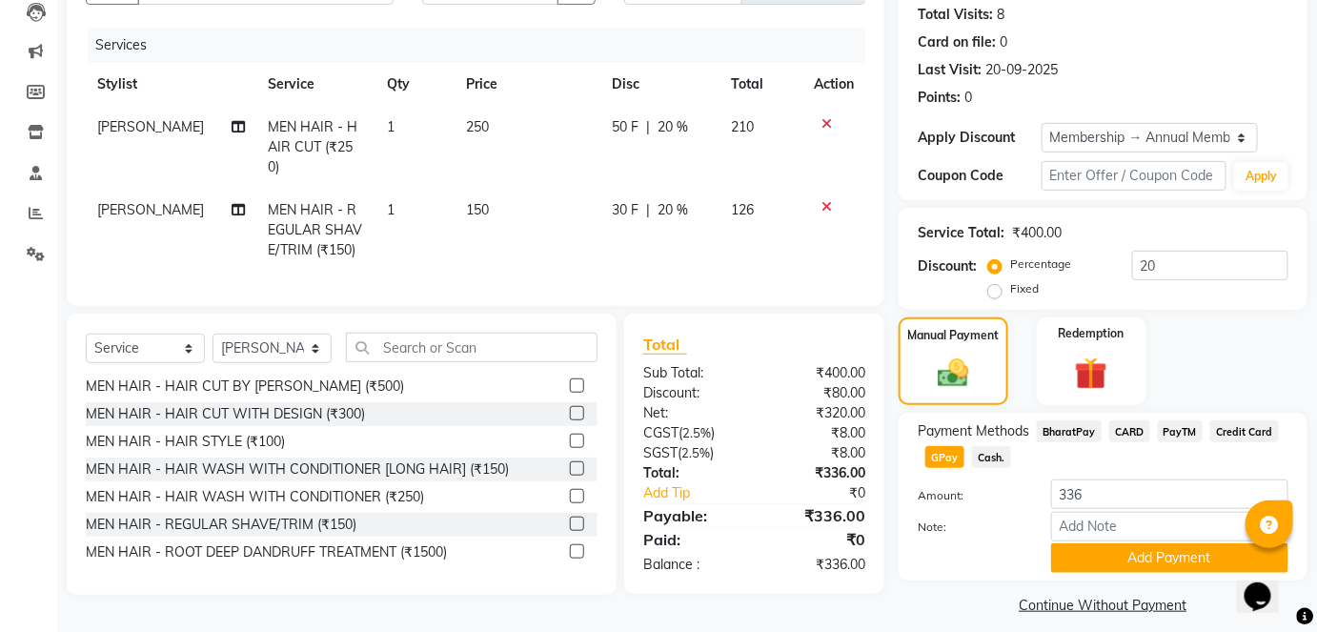
scroll to position [224, 0]
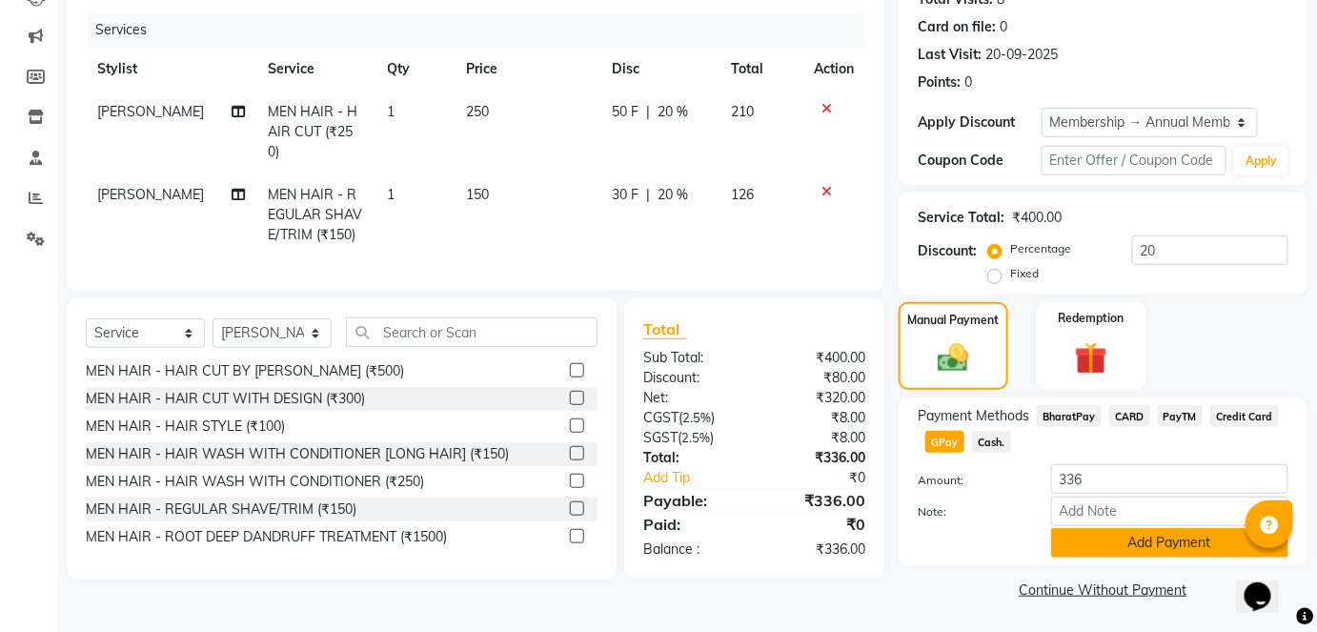
click at [1076, 544] on button "Add Payment" at bounding box center [1169, 543] width 237 height 30
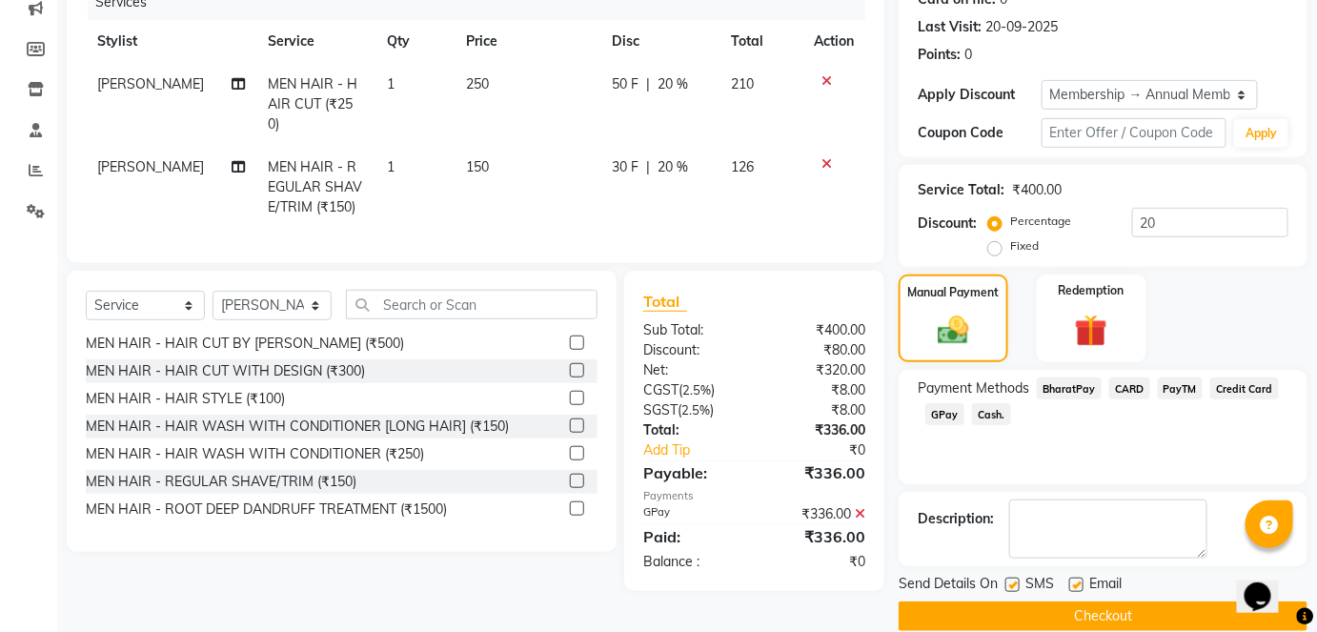
scroll to position [277, 0]
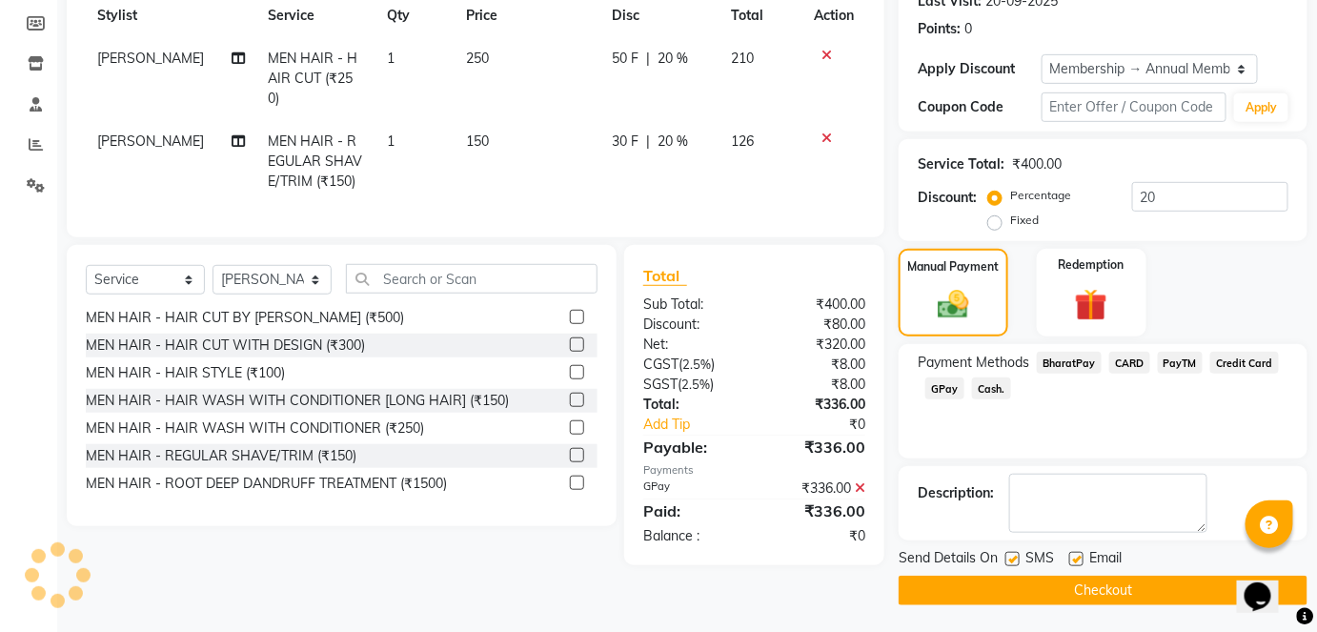
click at [1019, 560] on label at bounding box center [1013, 559] width 14 height 14
click at [1018, 560] on input "checkbox" at bounding box center [1012, 560] width 12 height 12
checkbox input "false"
click at [1022, 595] on button "Checkout" at bounding box center [1103, 591] width 409 height 30
